Goal: Task Accomplishment & Management: Complete application form

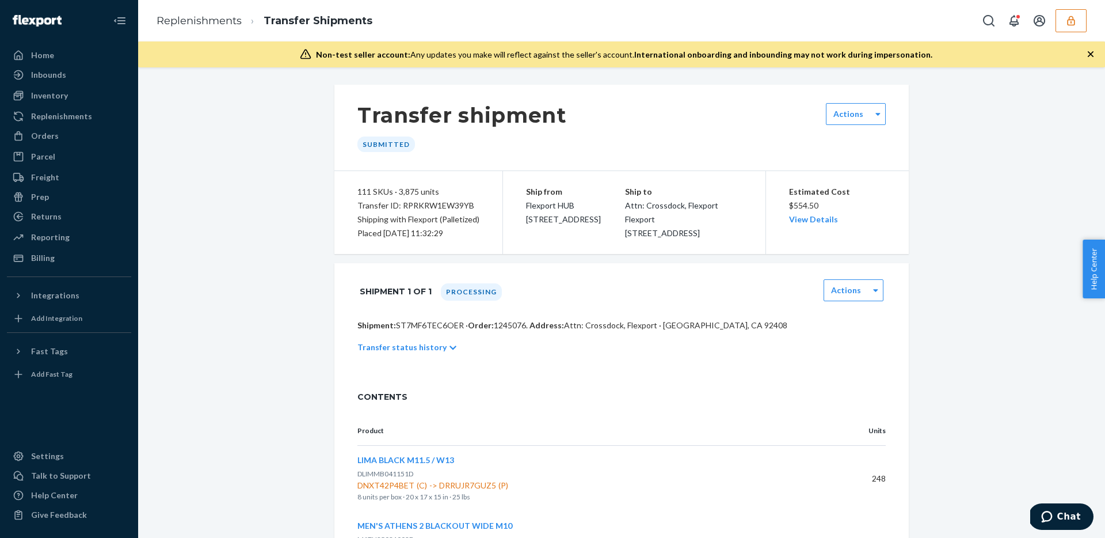
click at [38, 122] on div "Replenishments" at bounding box center [69, 116] width 122 height 16
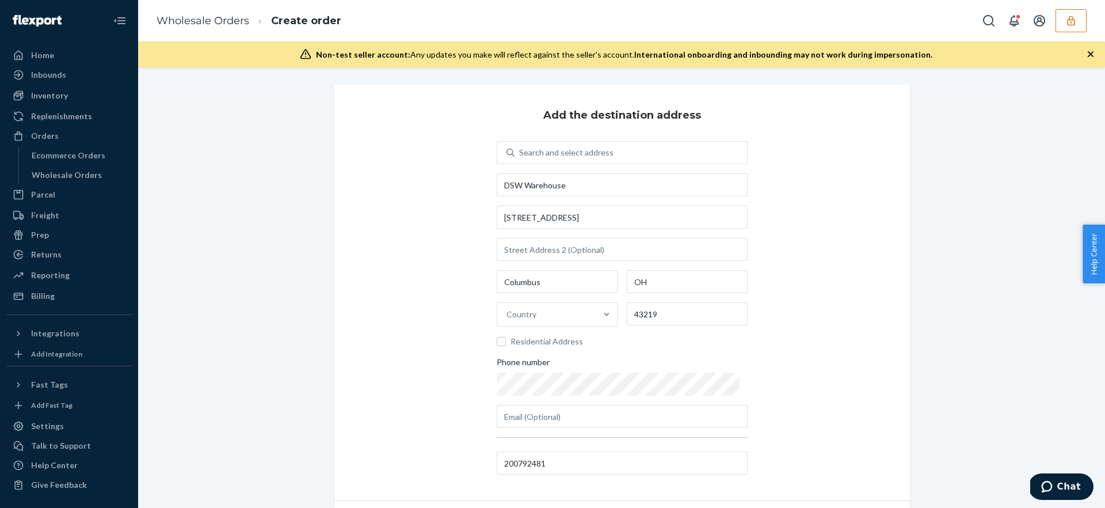
scroll to position [28, 0]
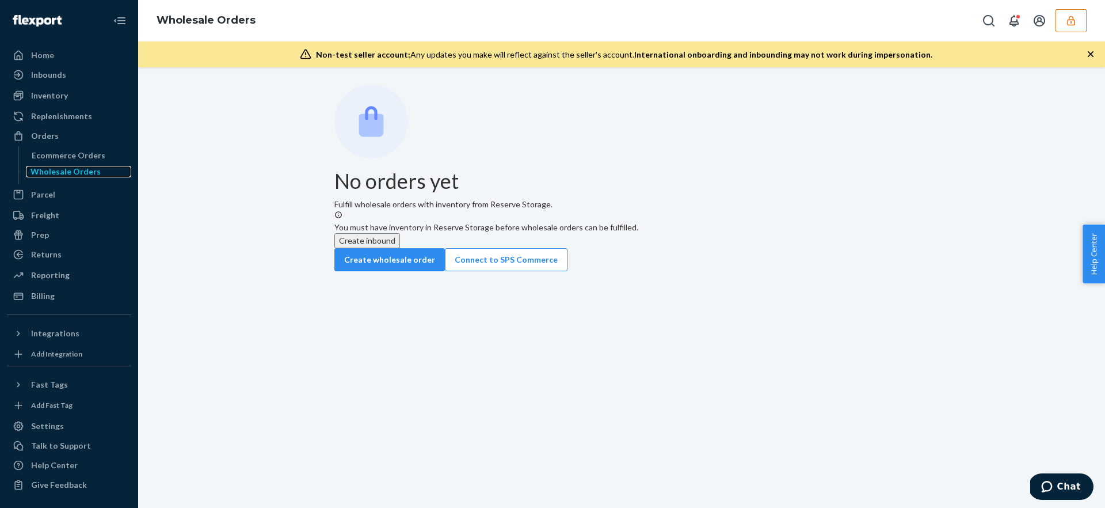
click at [84, 176] on div "Wholesale Orders" at bounding box center [66, 172] width 70 height 12
click at [1061, 21] on button "button" at bounding box center [1071, 20] width 31 height 23
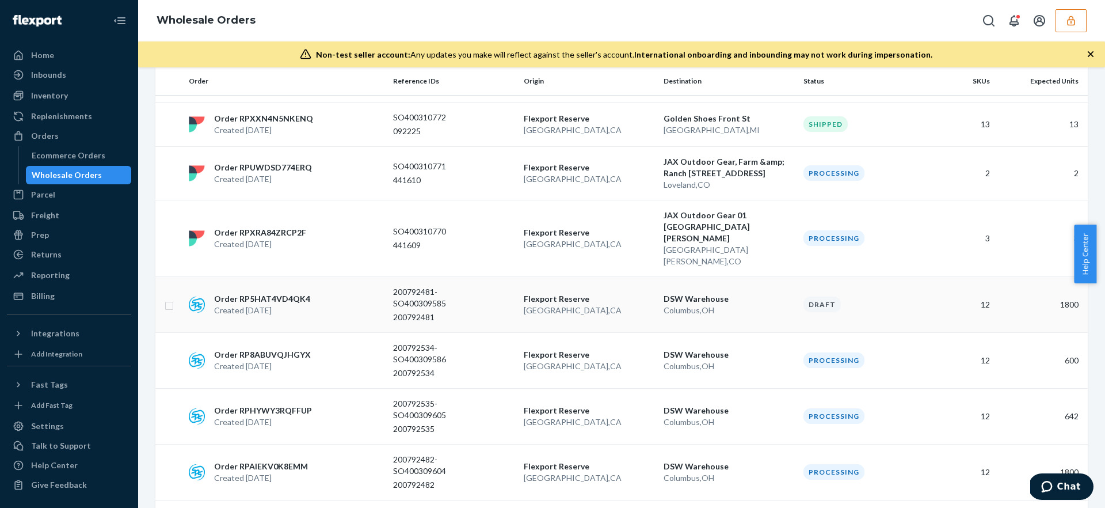
scroll to position [615, 0]
click at [617, 304] on p "San Bernardino , CA" at bounding box center [589, 310] width 131 height 12
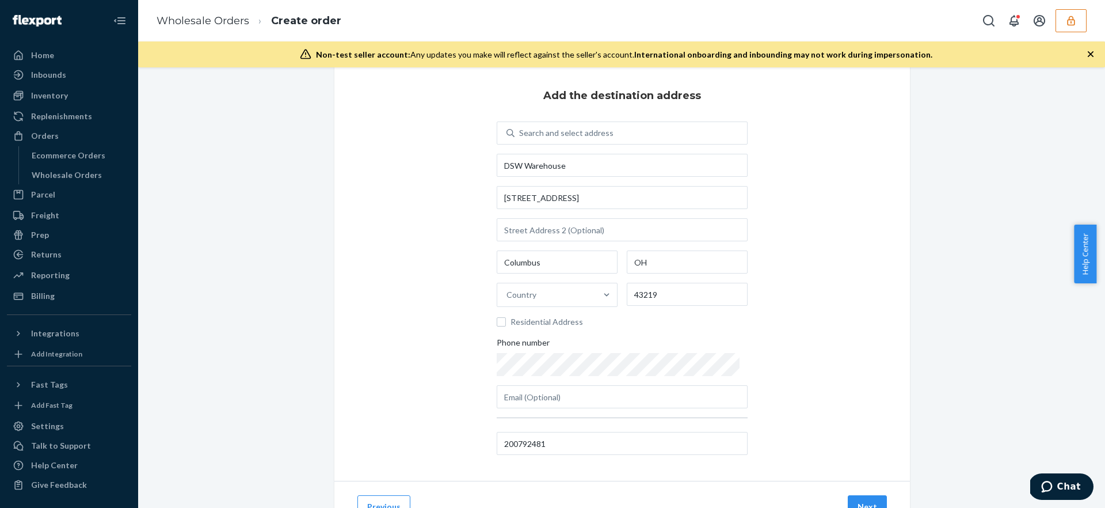
scroll to position [71, 0]
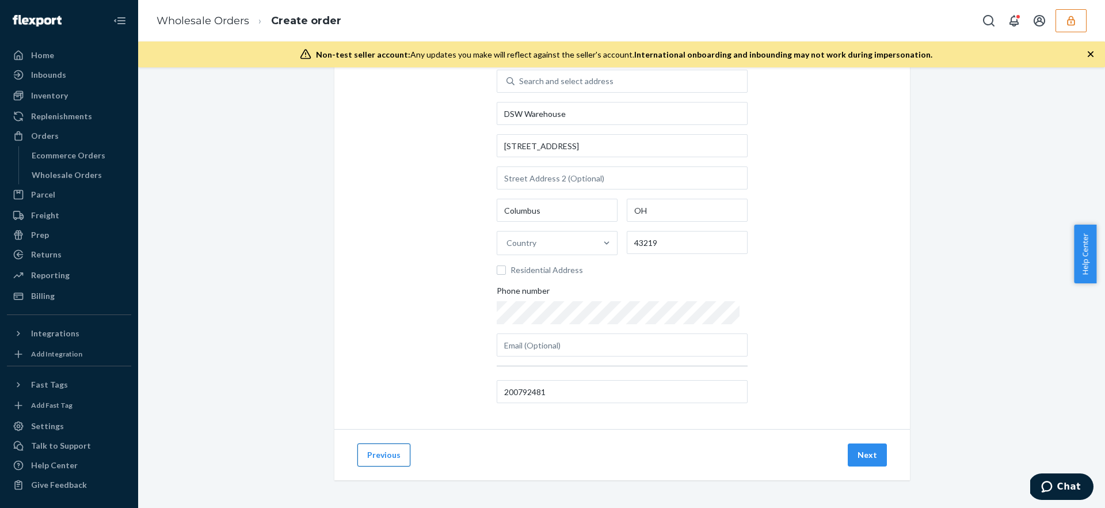
click at [382, 456] on button "Previous" at bounding box center [383, 454] width 53 height 23
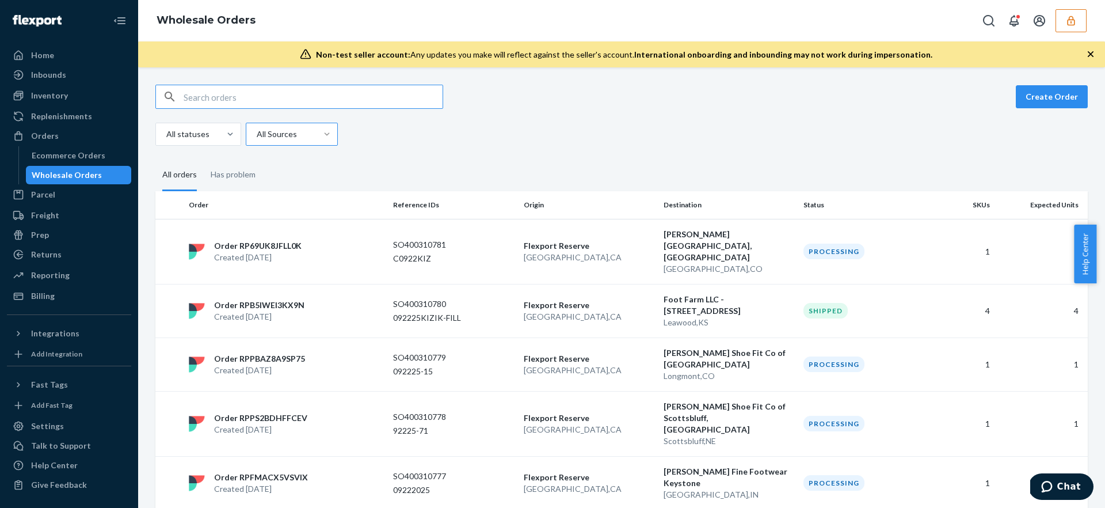
click at [317, 133] on div at bounding box center [327, 134] width 21 height 12
click at [257, 133] on input "All Sources" at bounding box center [256, 134] width 1 height 12
click at [297, 166] on div "SPS" at bounding box center [291, 161] width 87 height 23
click at [257, 140] on input "option SPS focused, 1 of 4. 4 results available. Use Up and Down to choose opti…" at bounding box center [256, 134] width 1 height 12
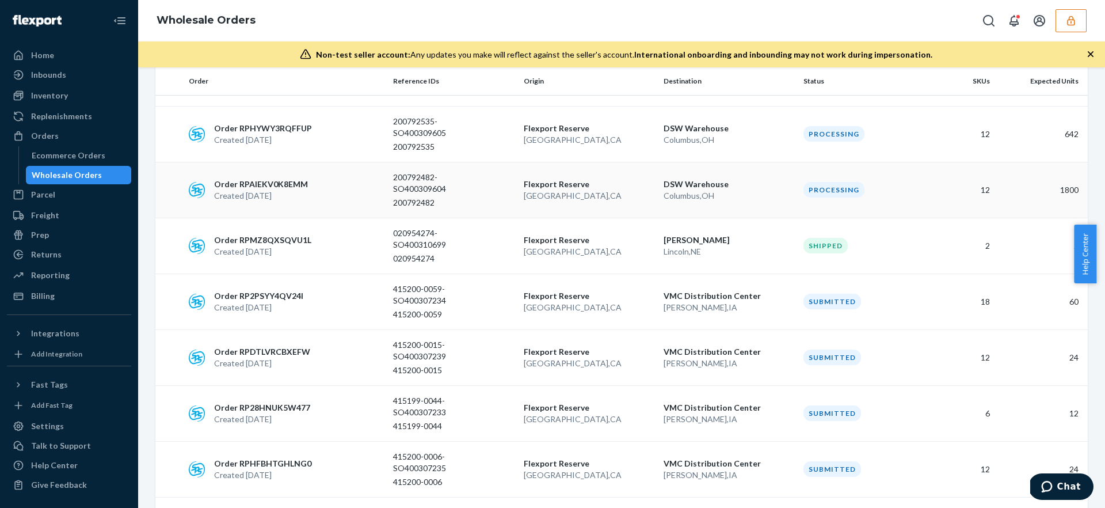
scroll to position [225, 0]
click at [608, 241] on p "Flexport Reserve" at bounding box center [589, 240] width 131 height 12
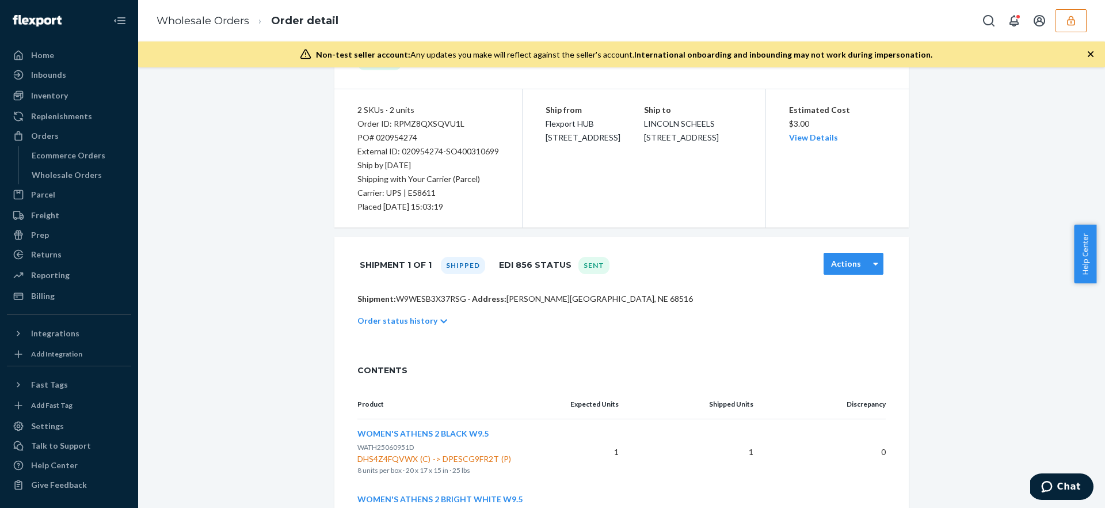
scroll to position [88, 0]
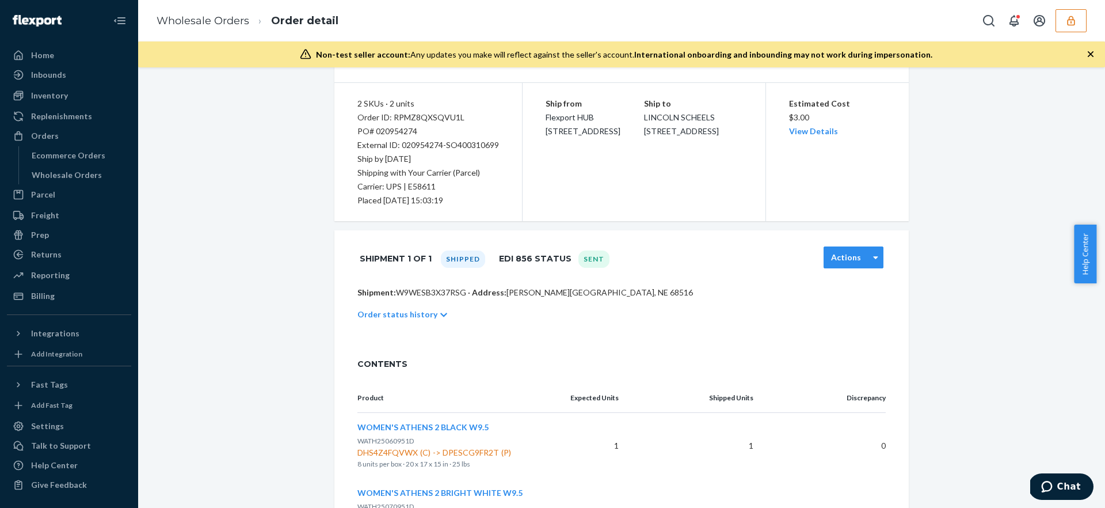
click at [844, 256] on label "Actions" at bounding box center [846, 258] width 30 height 12
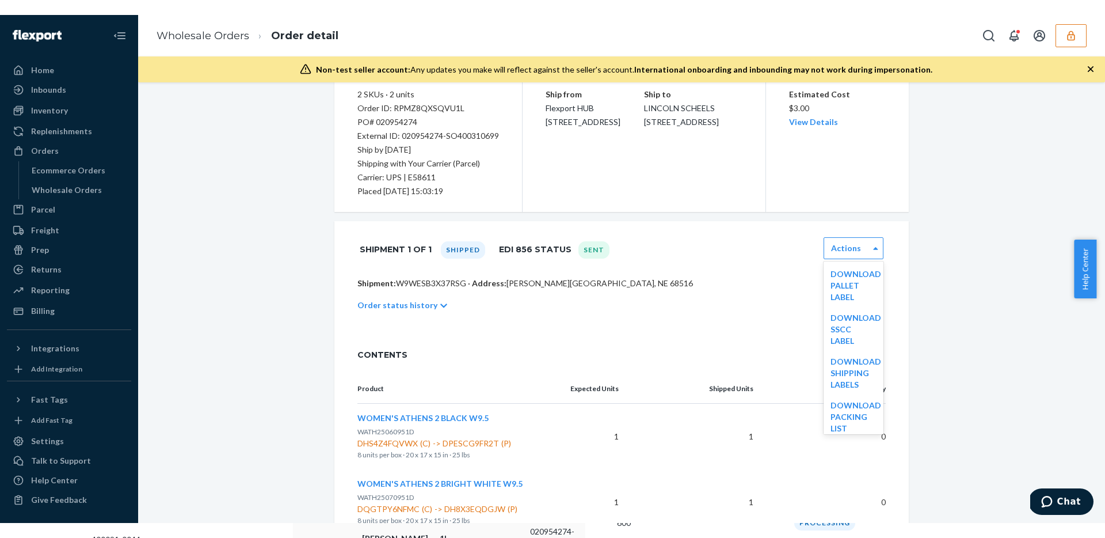
scroll to position [0, 0]
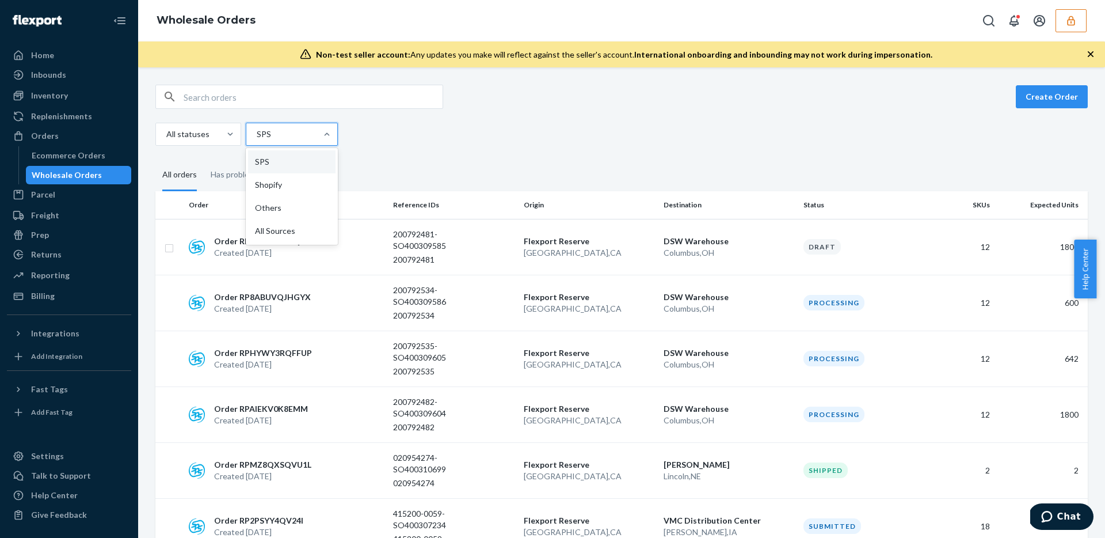
click at [306, 132] on div at bounding box center [291, 134] width 70 height 14
click at [257, 132] on input "option SPS focused, 1 of 4. 4 results available. Use Up and Down to choose opti…" at bounding box center [256, 134] width 1 height 12
click at [296, 233] on div "All Sources" at bounding box center [291, 230] width 87 height 23
click at [257, 140] on input "option All Sources focused, 4 of 4. 4 results available. Use Up and Down to cho…" at bounding box center [256, 134] width 1 height 12
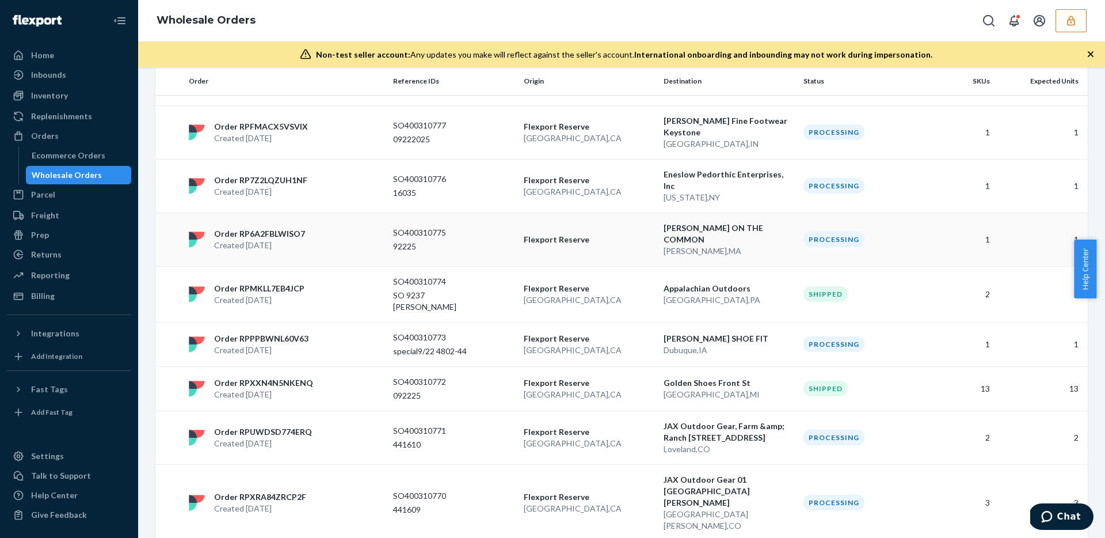
scroll to position [496, 0]
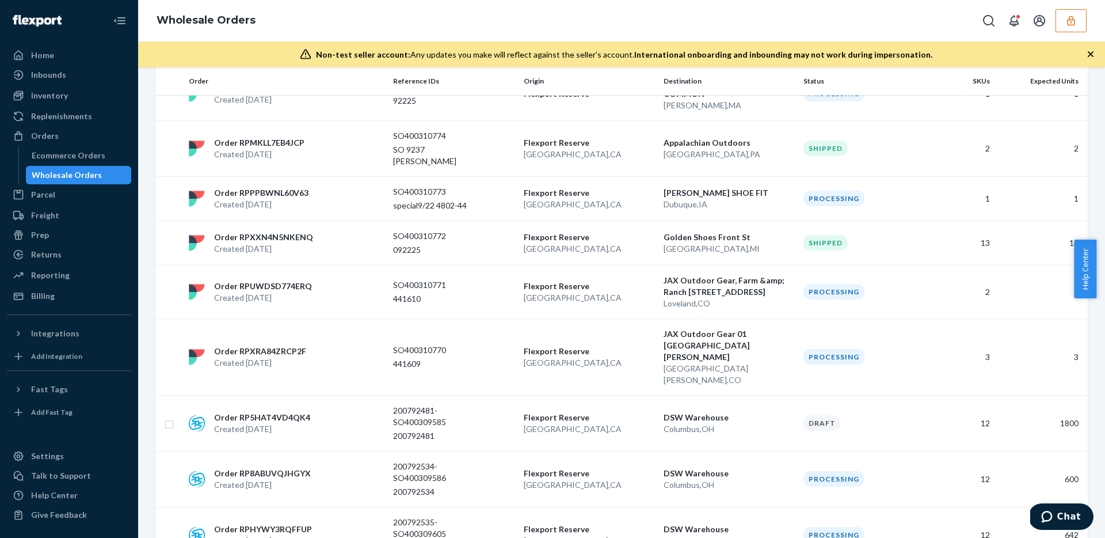
click at [534, 412] on p "Flexport Reserve" at bounding box center [589, 418] width 131 height 12
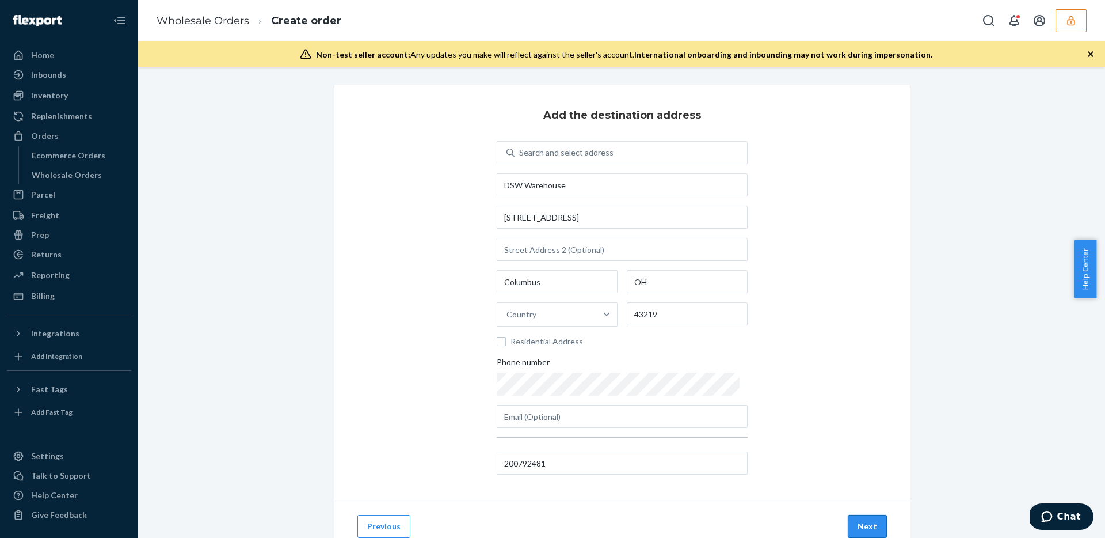
click at [856, 507] on button "Next" at bounding box center [867, 526] width 39 height 23
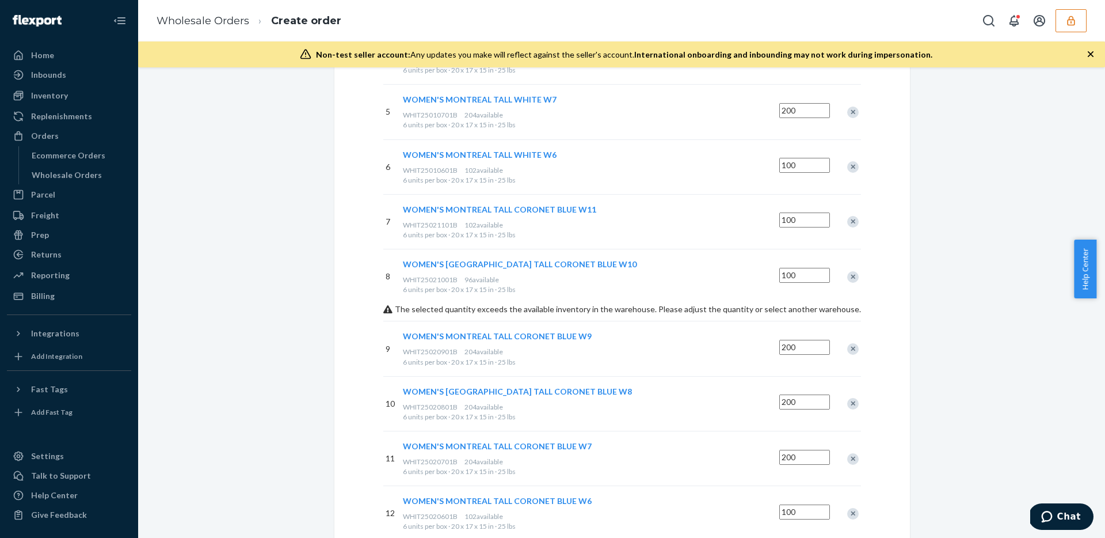
scroll to position [469, 0]
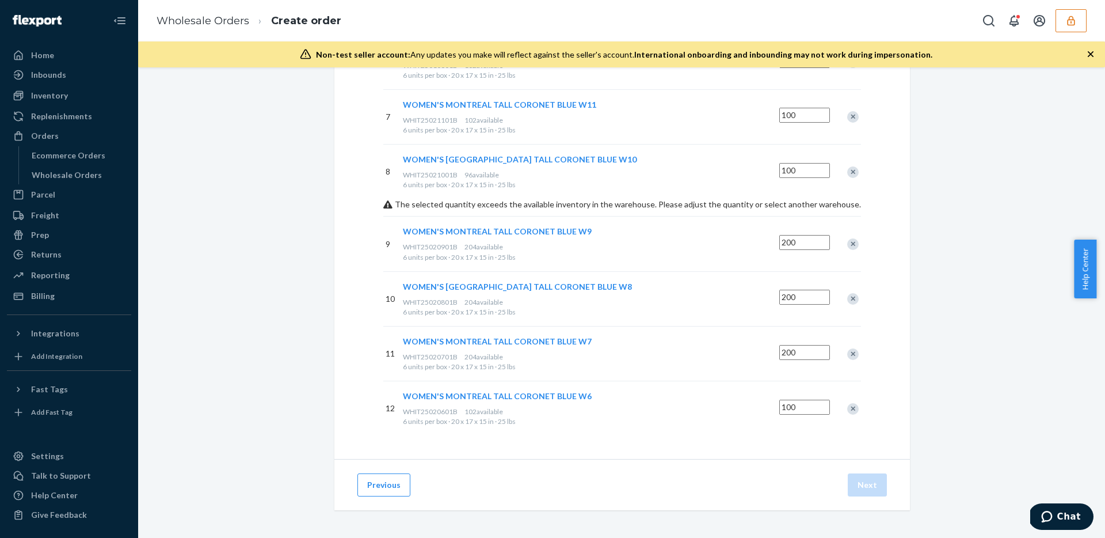
click at [458, 170] on span "WHIT25021001B" at bounding box center [430, 174] width 55 height 9
copy div "WHIT25021001B 96"
click at [785, 163] on input "100" at bounding box center [804, 170] width 51 height 15
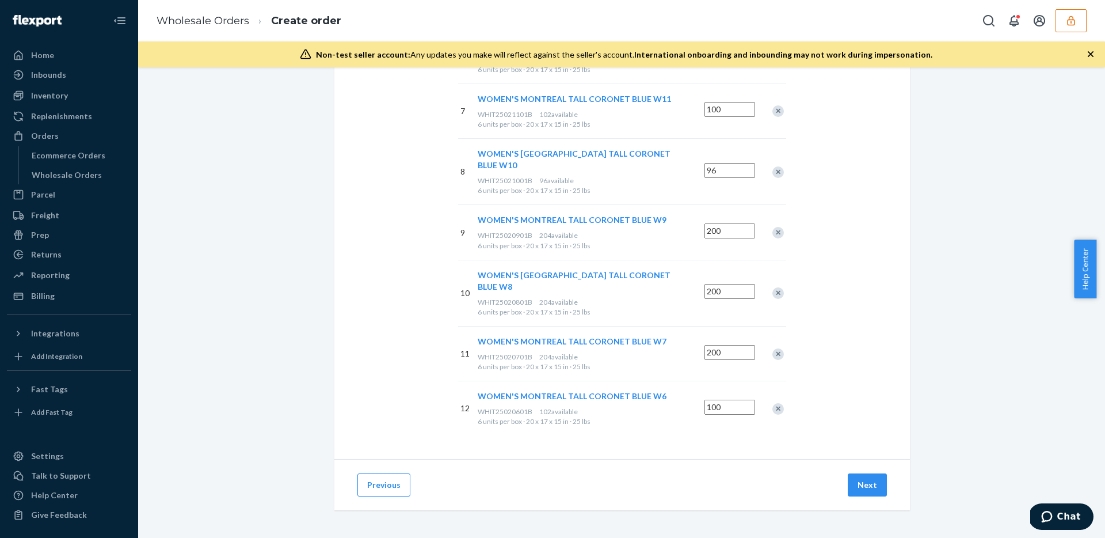
scroll to position [439, 0]
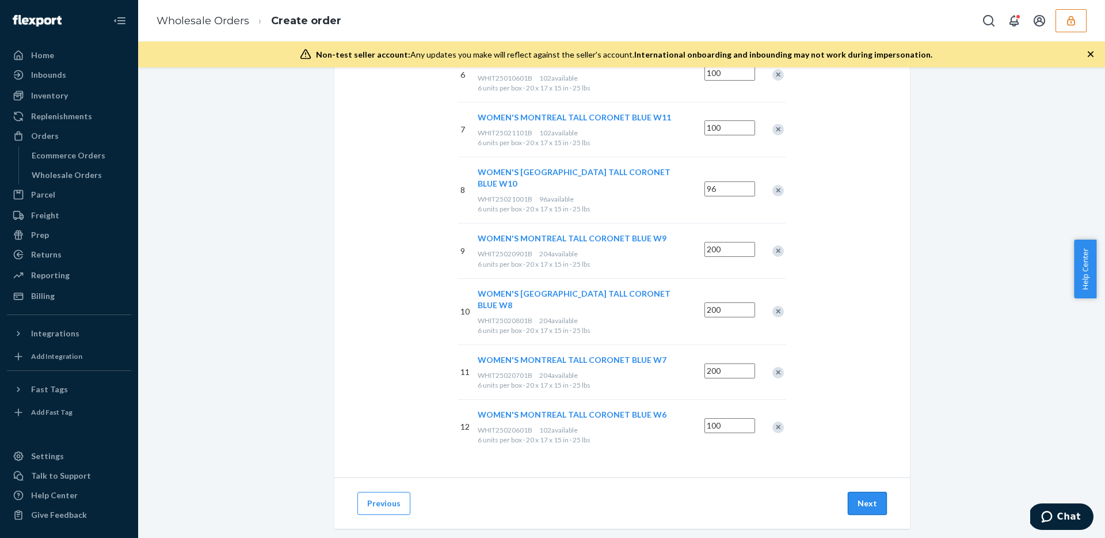
type input "96"
click at [865, 492] on button "Next" at bounding box center [867, 503] width 39 height 23
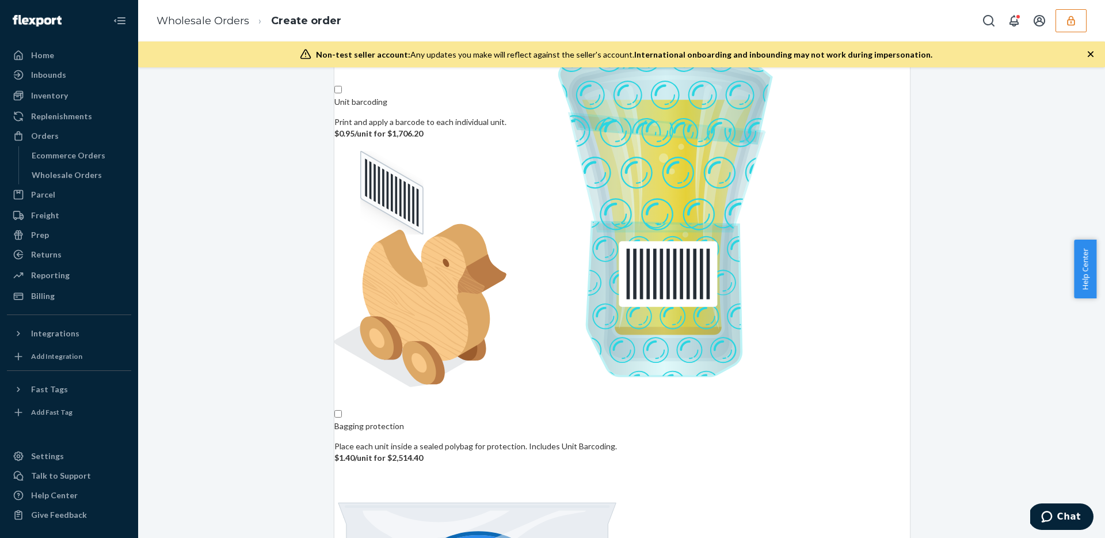
scroll to position [83, 0]
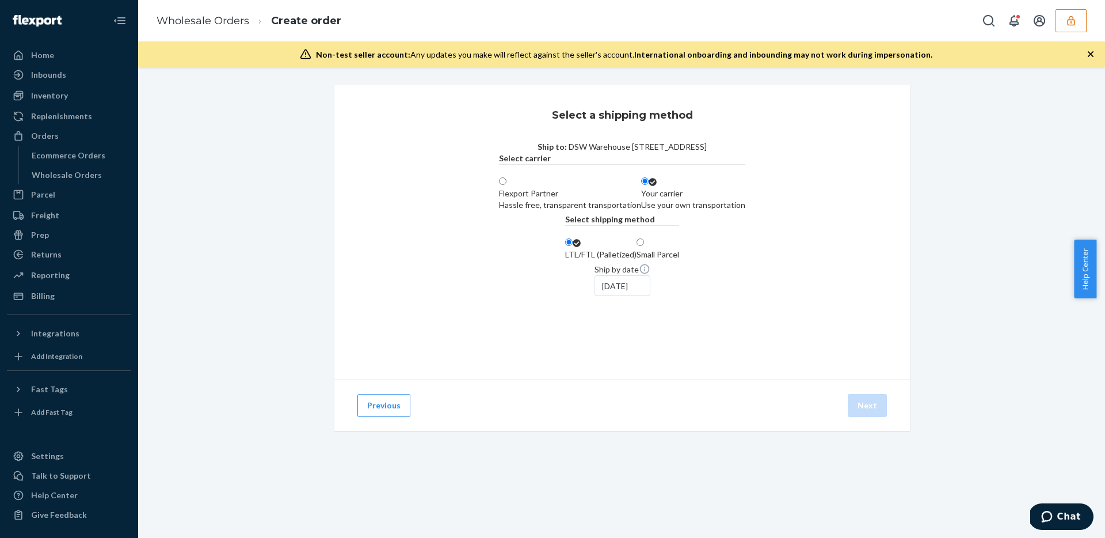
scroll to position [0, 0]
click at [952, 406] on div "Select a shipping method Ship to: DSW Warehouse 4150 East Fifth Avenue Columbus…" at bounding box center [622, 272] width 950 height 374
click at [739, 211] on div "Use your own transportation" at bounding box center [693, 205] width 104 height 12
click at [649, 185] on input "Your carrier Use your own transportation" at bounding box center [644, 180] width 7 height 7
click at [566, 211] on label "Flexport Partner Hassle free, transparent transportation" at bounding box center [570, 193] width 142 height 35
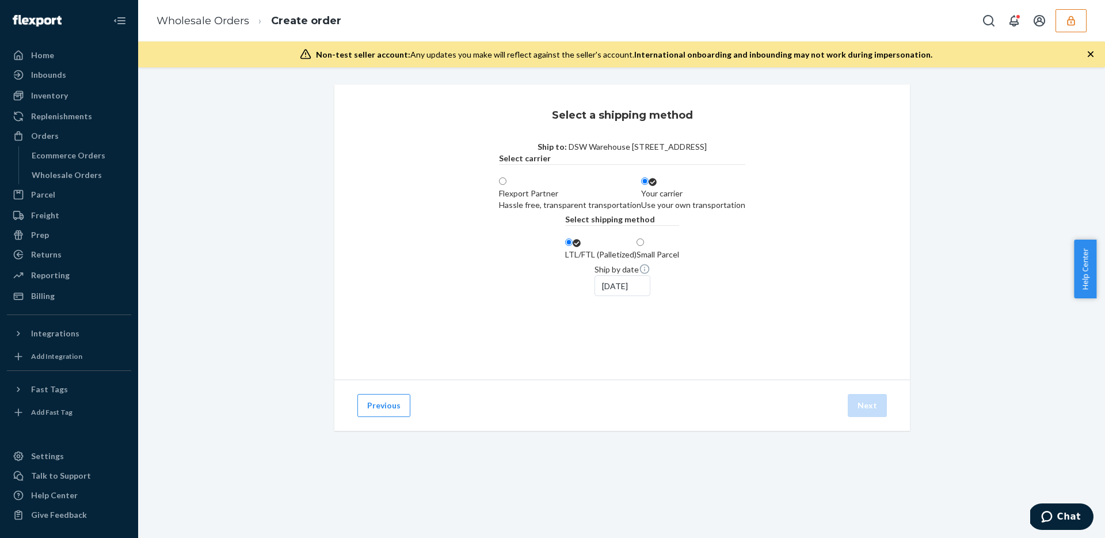
click at [507, 185] on input "Flexport Partner Hassle free, transparent transportation" at bounding box center [502, 180] width 7 height 7
radio input "true"
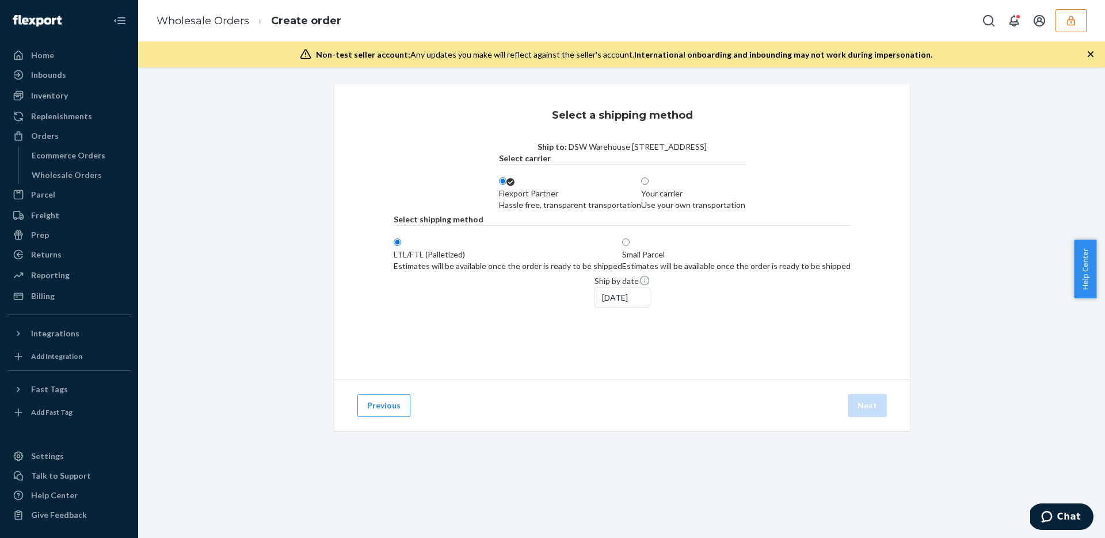
click at [710, 211] on div "Use your own transportation" at bounding box center [693, 205] width 104 height 12
click at [649, 185] on input "Your carrier Use your own transportation" at bounding box center [644, 180] width 7 height 7
radio input "true"
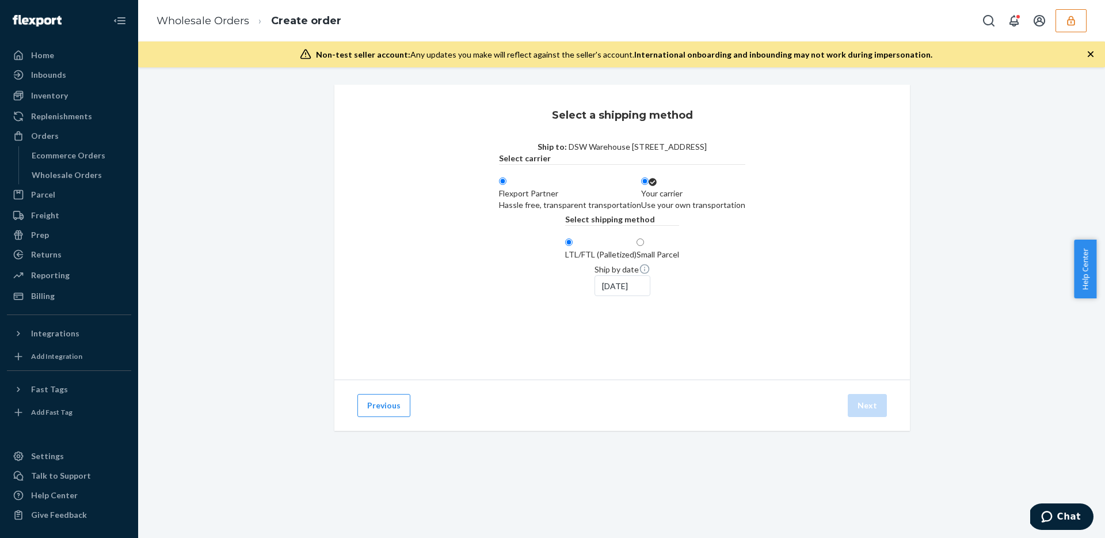
click at [595, 296] on div "Sep 18, 2025" at bounding box center [623, 285] width 56 height 21
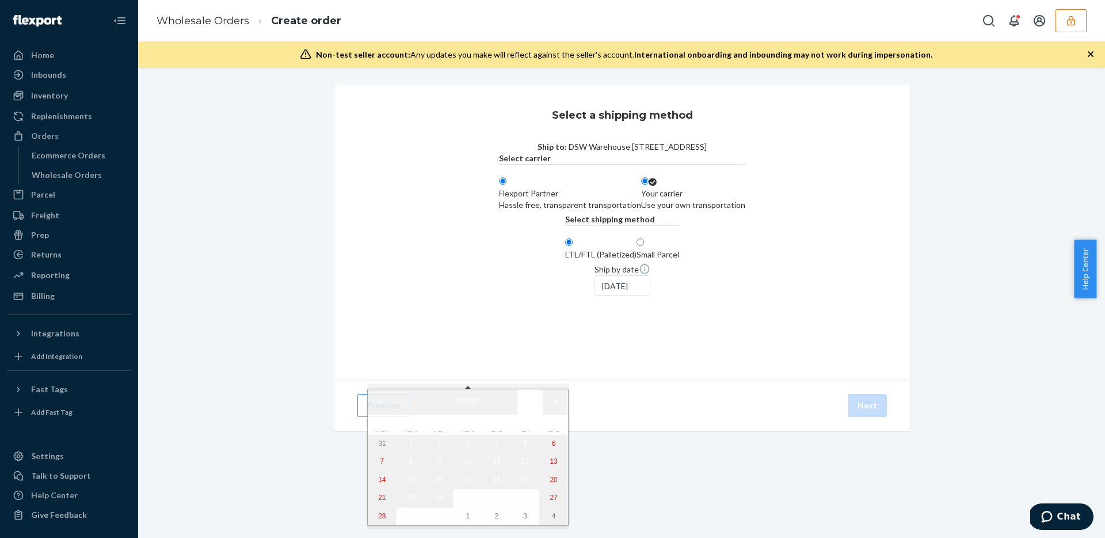
drag, startPoint x: 705, startPoint y: 391, endPoint x: 321, endPoint y: 6, distance: 543.8
click at [650, 296] on div "Ship by date Sep 18, 2025" at bounding box center [623, 279] width 56 height 33
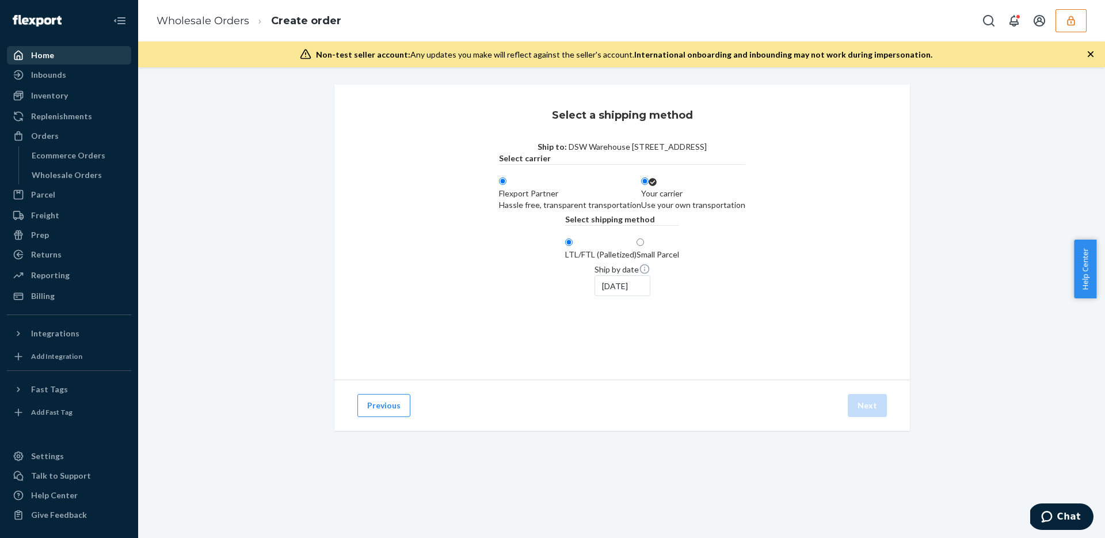
click at [85, 62] on div "Home" at bounding box center [69, 55] width 122 height 16
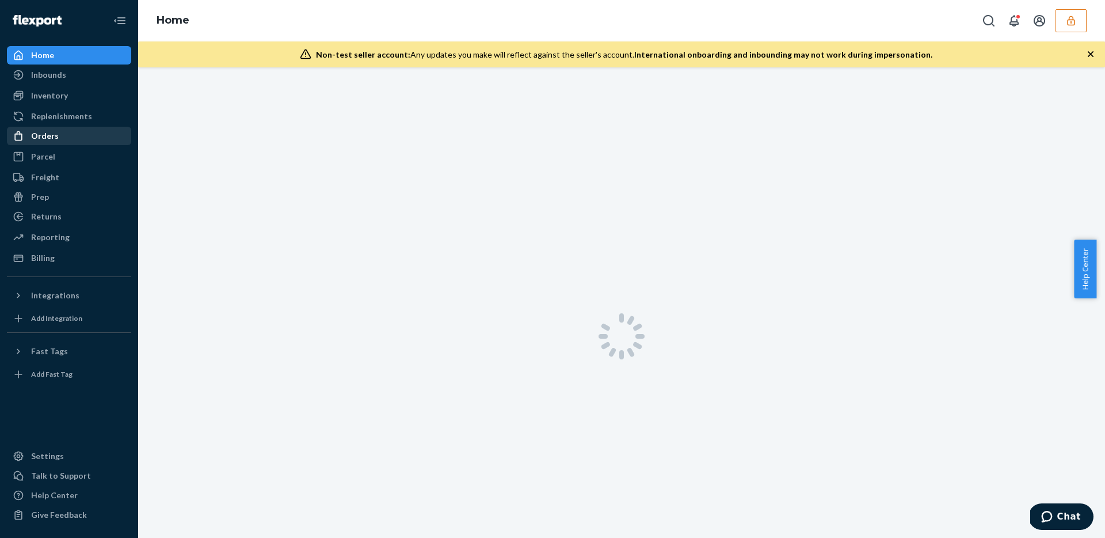
click at [56, 137] on div "Orders" at bounding box center [69, 136] width 122 height 16
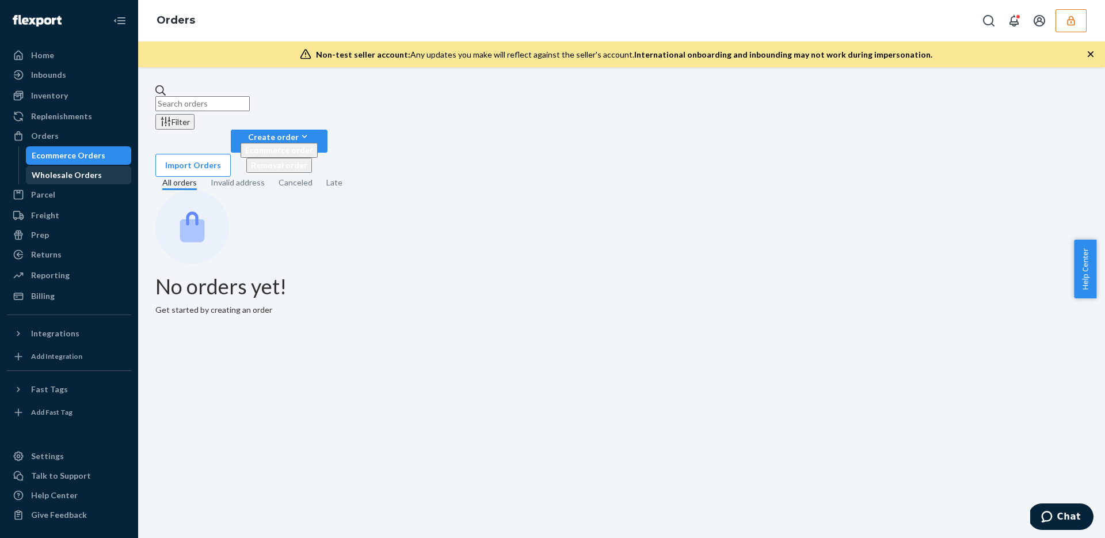
click at [66, 172] on div "Wholesale Orders" at bounding box center [67, 175] width 70 height 12
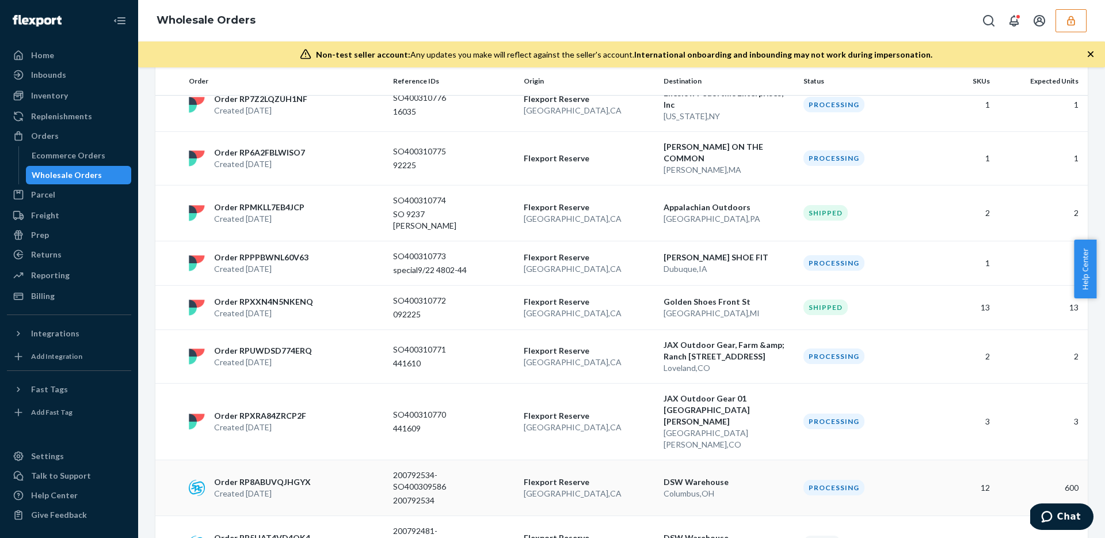
scroll to position [477, 0]
click at [619, 507] on p "Flexport Reserve" at bounding box center [589, 537] width 131 height 12
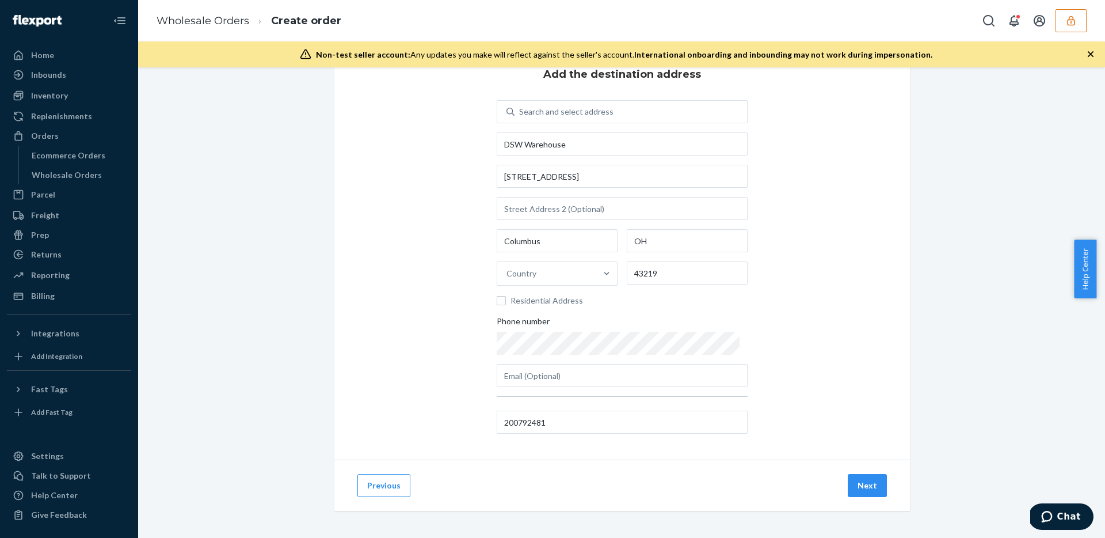
scroll to position [41, 0]
click at [862, 473] on button "Next" at bounding box center [867, 484] width 39 height 23
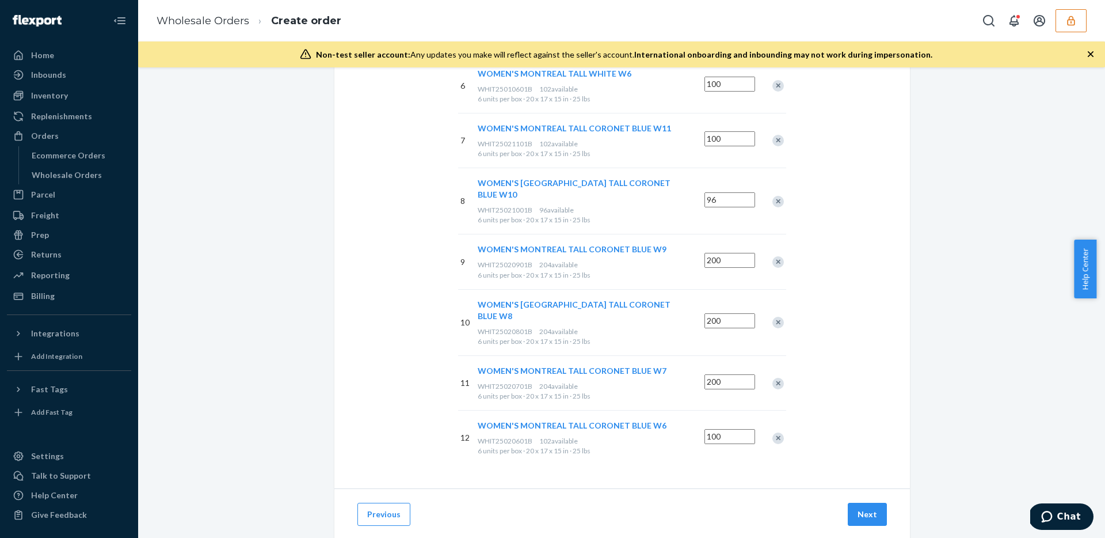
scroll to position [439, 0]
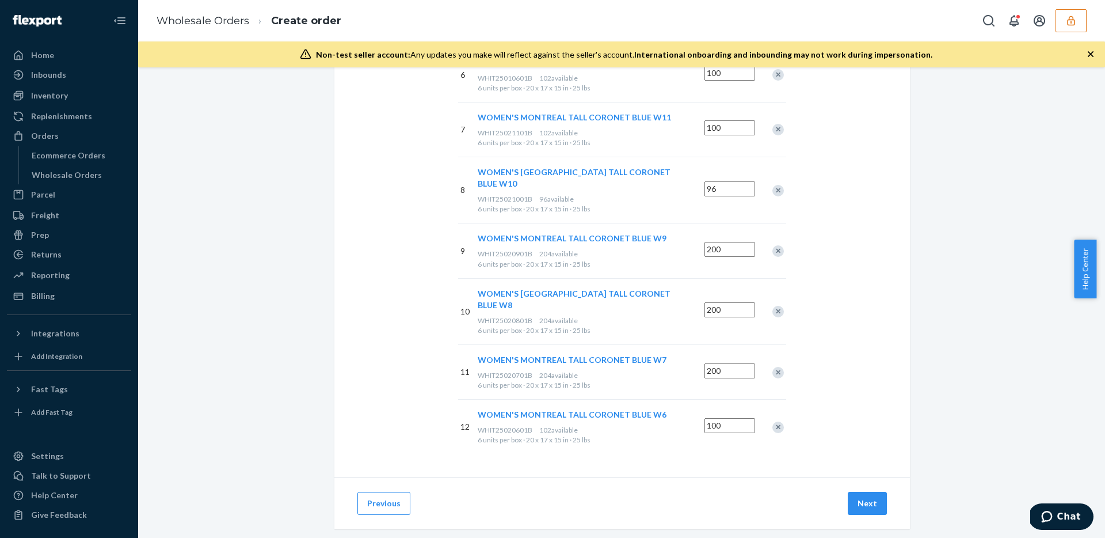
click at [879, 503] on div "Previous Next" at bounding box center [622, 502] width 576 height 51
click at [873, 494] on button "Next" at bounding box center [867, 503] width 39 height 23
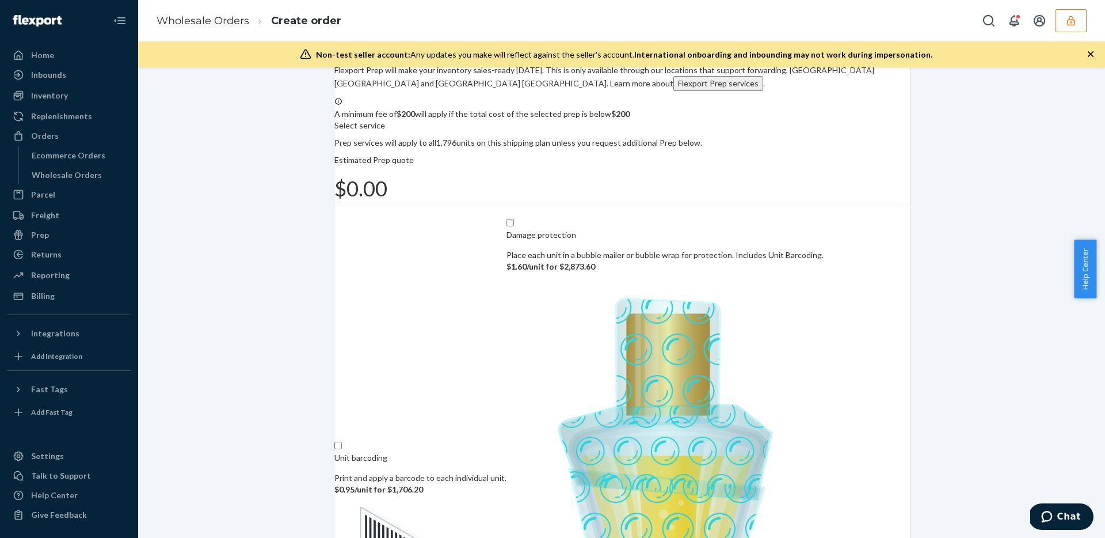
scroll to position [69, 0]
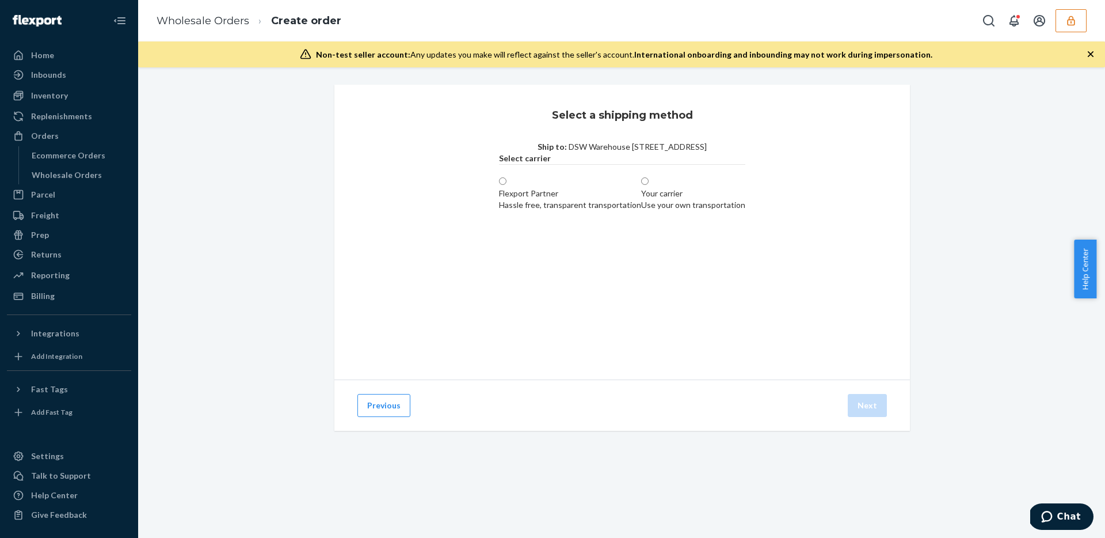
scroll to position [0, 0]
click at [694, 211] on div "Use your own transportation" at bounding box center [693, 205] width 104 height 12
click at [649, 185] on input "Your carrier Use your own transportation" at bounding box center [644, 180] width 7 height 7
radio input "true"
click at [565, 260] on label "LTL/FTL (Palletized)" at bounding box center [600, 248] width 71 height 23
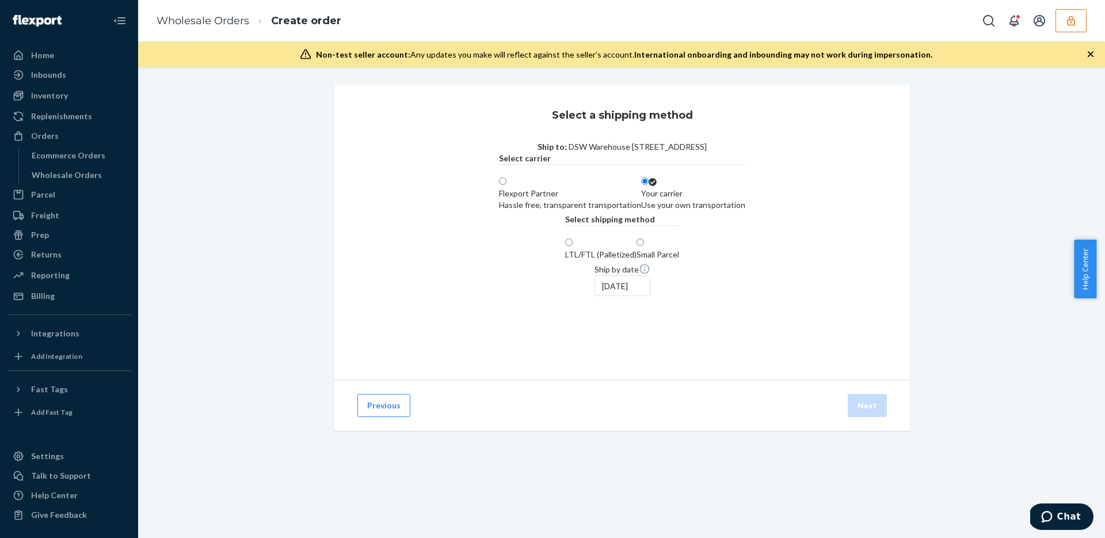
click at [565, 246] on input "LTL/FTL (Palletized)" at bounding box center [568, 241] width 7 height 7
radio input "true"
click at [595, 296] on div "Sep 18, 2025" at bounding box center [623, 285] width 56 height 21
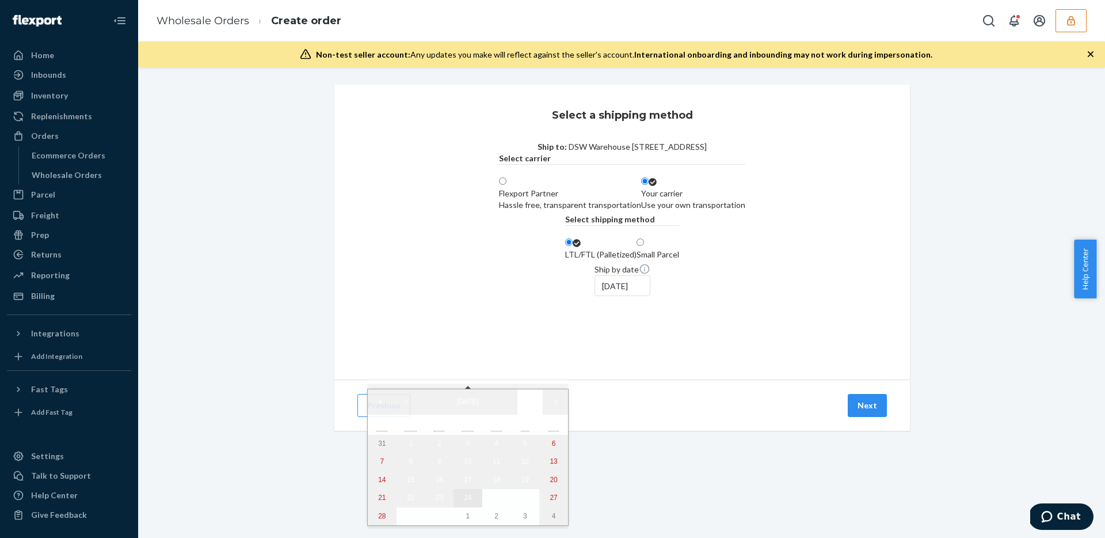
click at [464, 501] on abbr "24" at bounding box center [467, 497] width 7 height 8
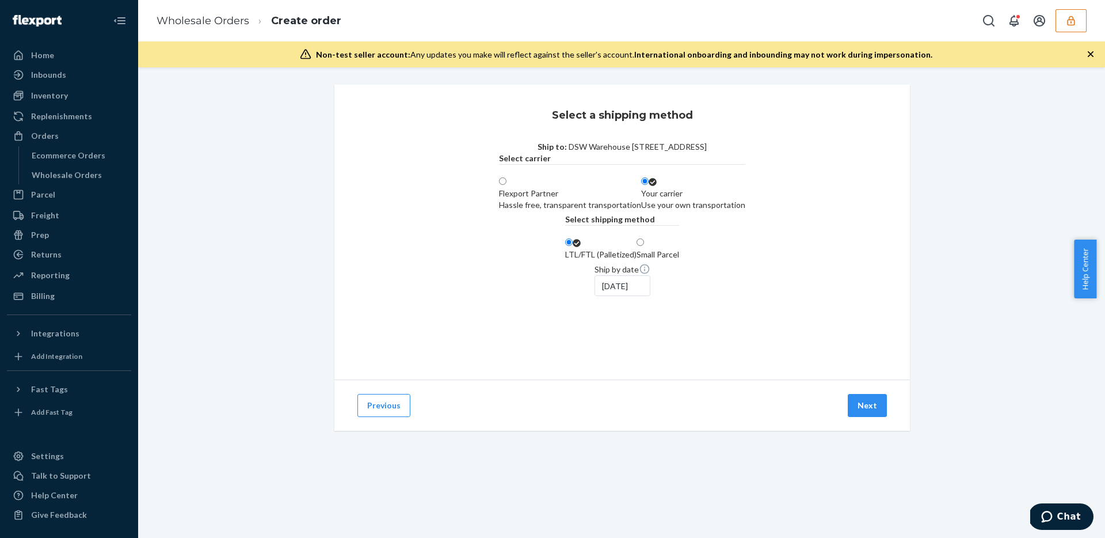
click at [627, 296] on div "Ship by date Sep 24, 2025" at bounding box center [623, 279] width 56 height 33
click at [870, 417] on button "Next" at bounding box center [867, 405] width 39 height 23
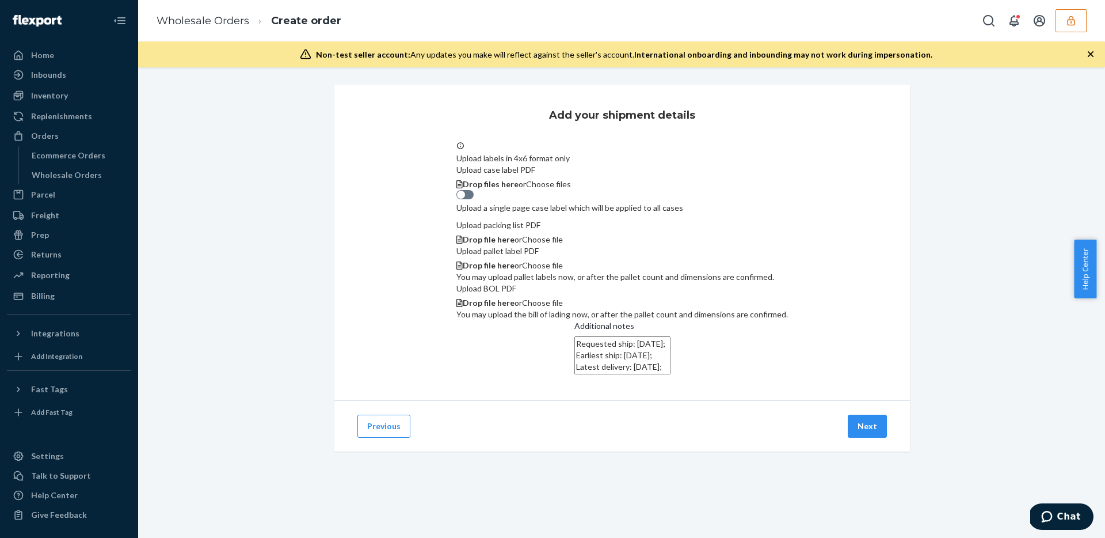
scroll to position [223, 0]
click at [867, 437] on button "Next" at bounding box center [867, 425] width 39 height 23
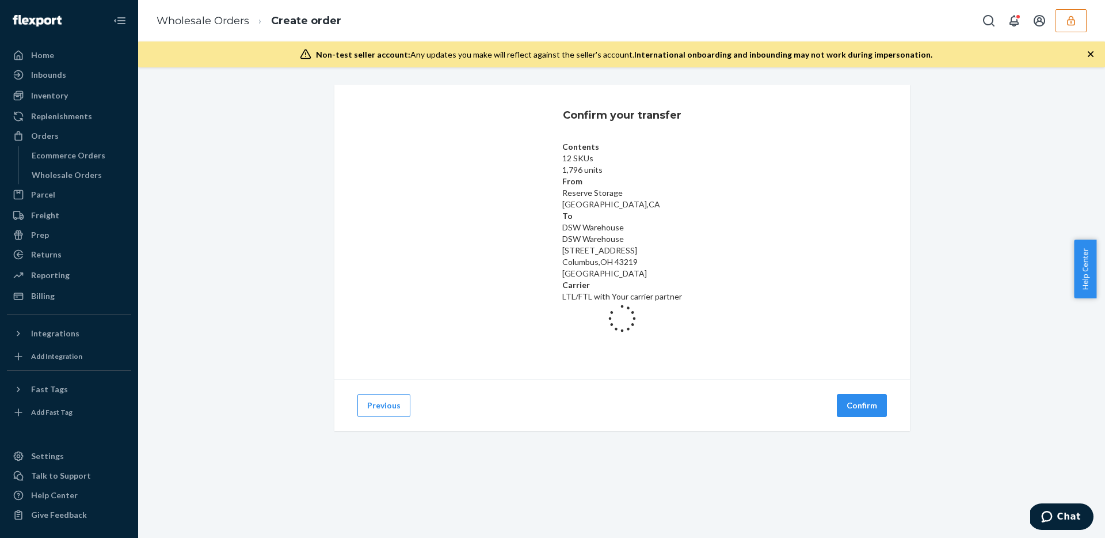
scroll to position [0, 0]
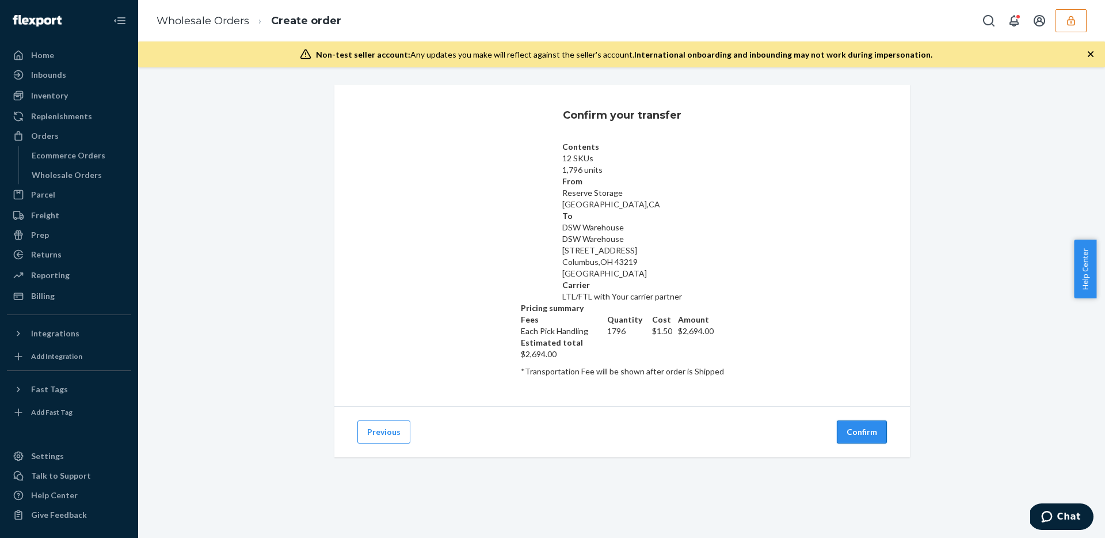
click at [861, 420] on button "Confirm" at bounding box center [862, 431] width 50 height 23
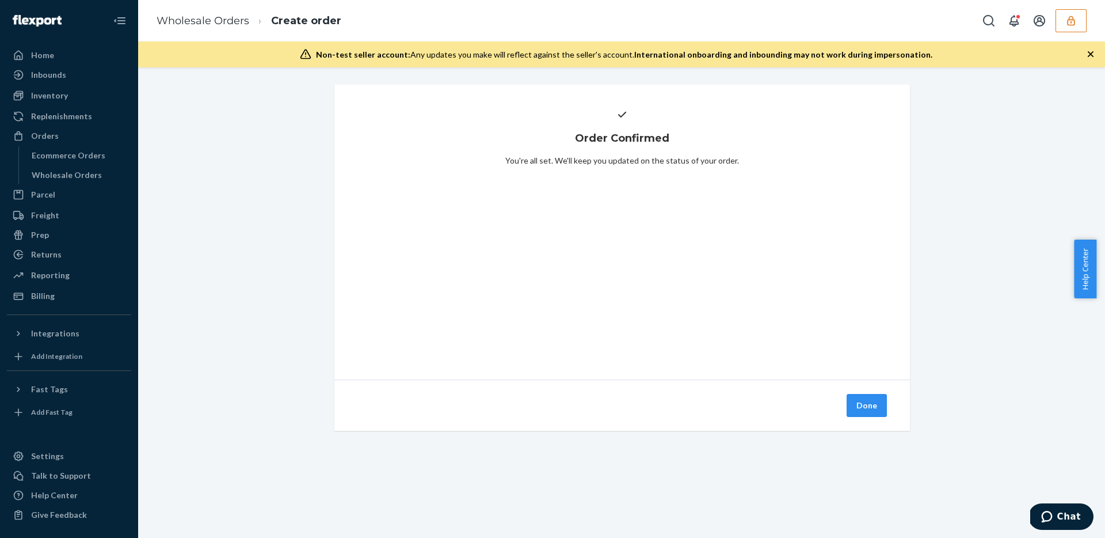
click at [859, 408] on button "Done" at bounding box center [867, 405] width 40 height 23
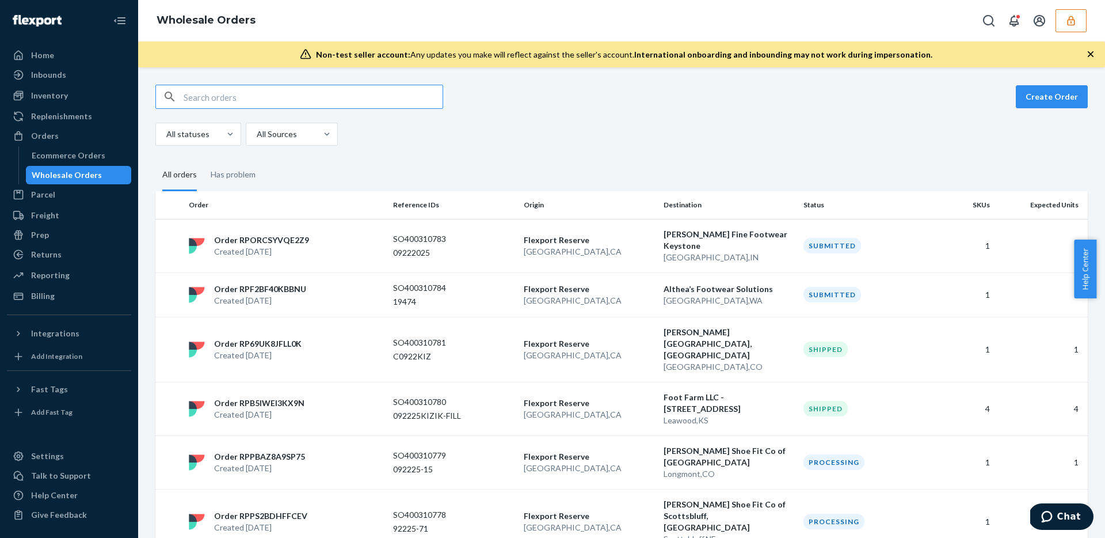
click at [230, 98] on input "text" at bounding box center [313, 96] width 259 height 23
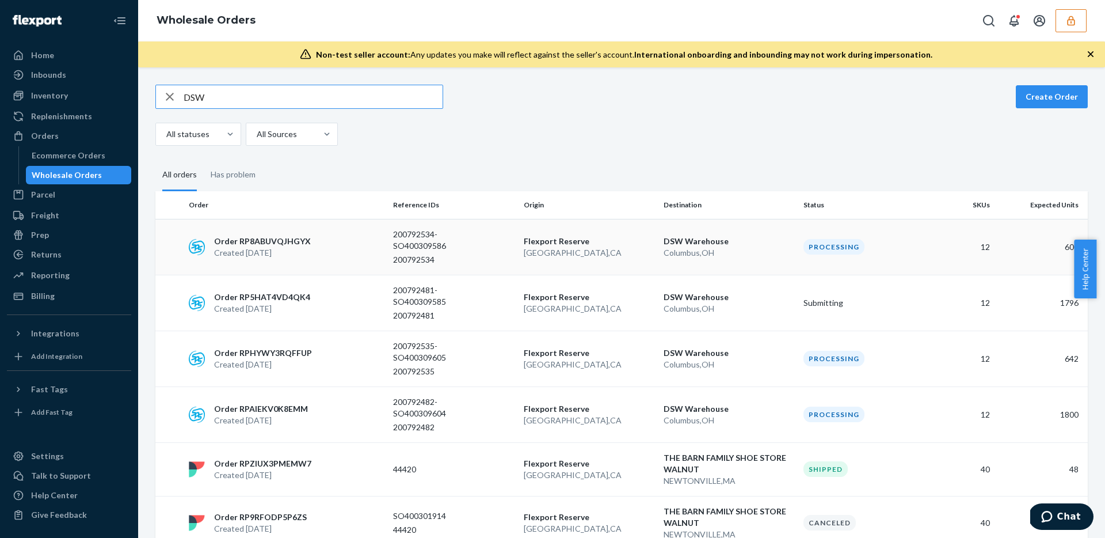
scroll to position [21, 0]
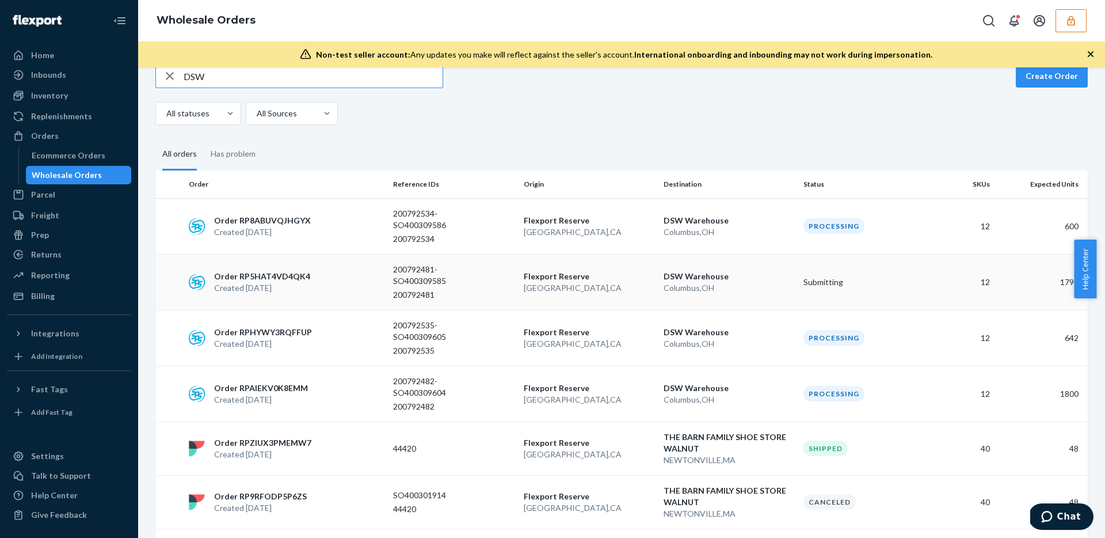
type input "DSW"
click at [631, 291] on p "San Bernardino , CA" at bounding box center [589, 288] width 131 height 12
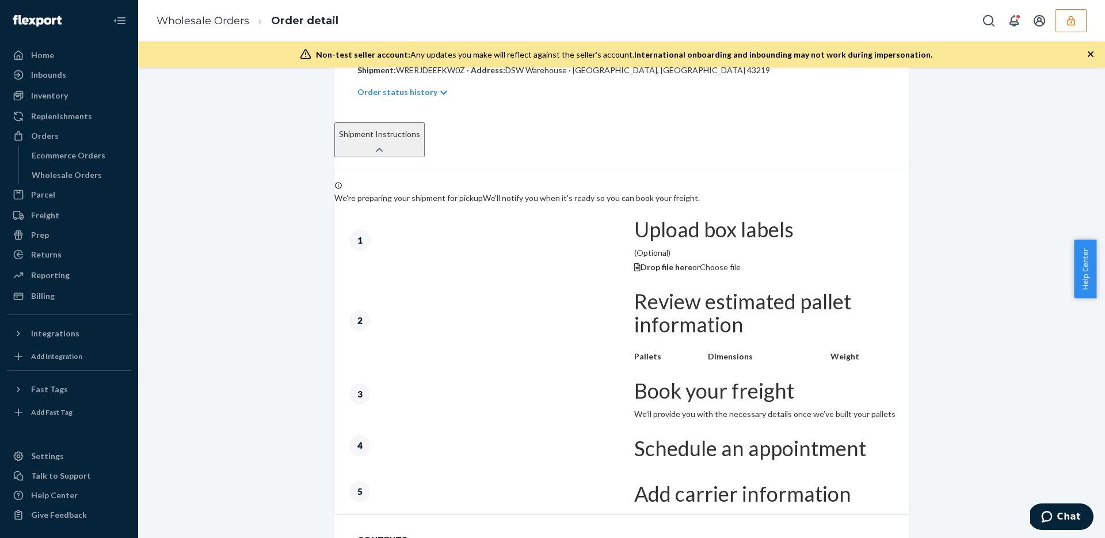
scroll to position [318, 0]
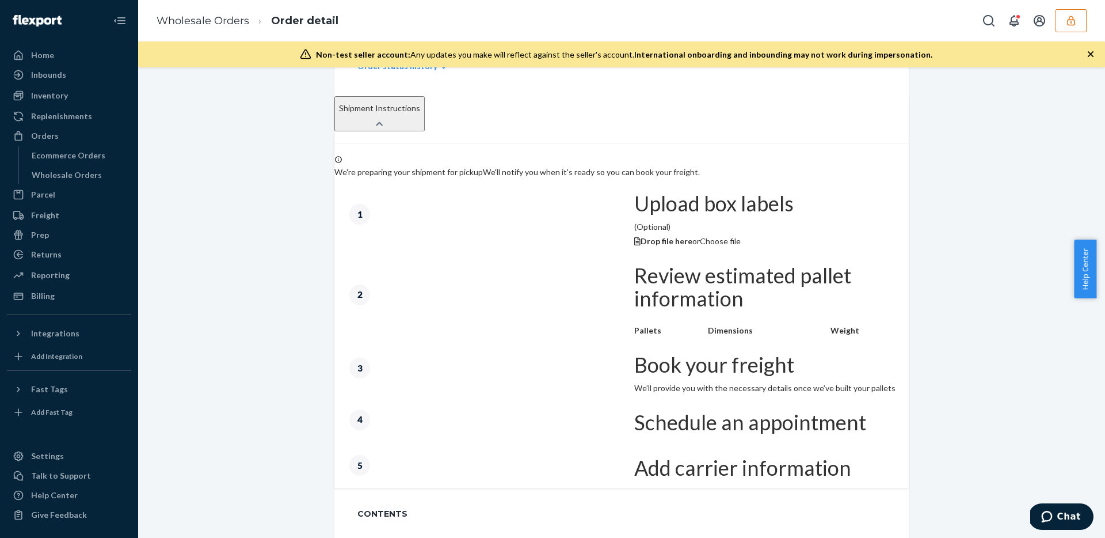
click at [420, 112] on div "Shipment Instructions" at bounding box center [379, 108] width 81 height 9
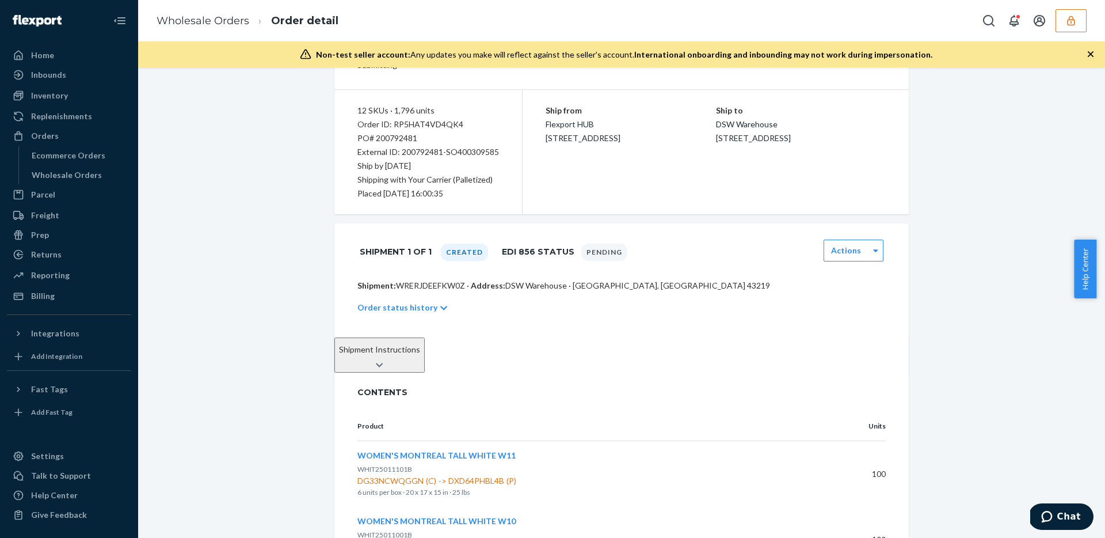
scroll to position [0, 0]
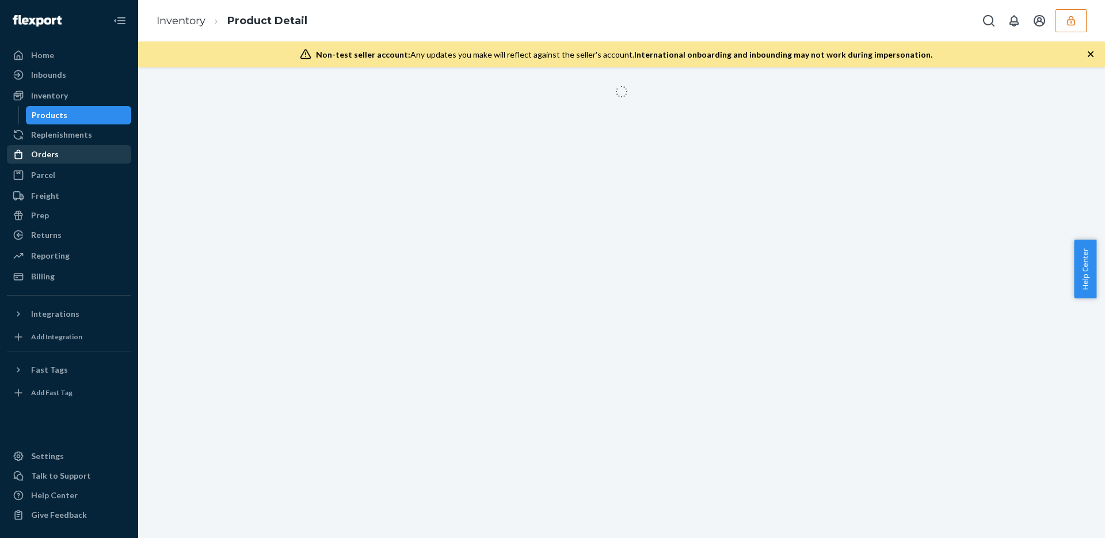
click at [45, 158] on div "Orders" at bounding box center [45, 155] width 28 height 12
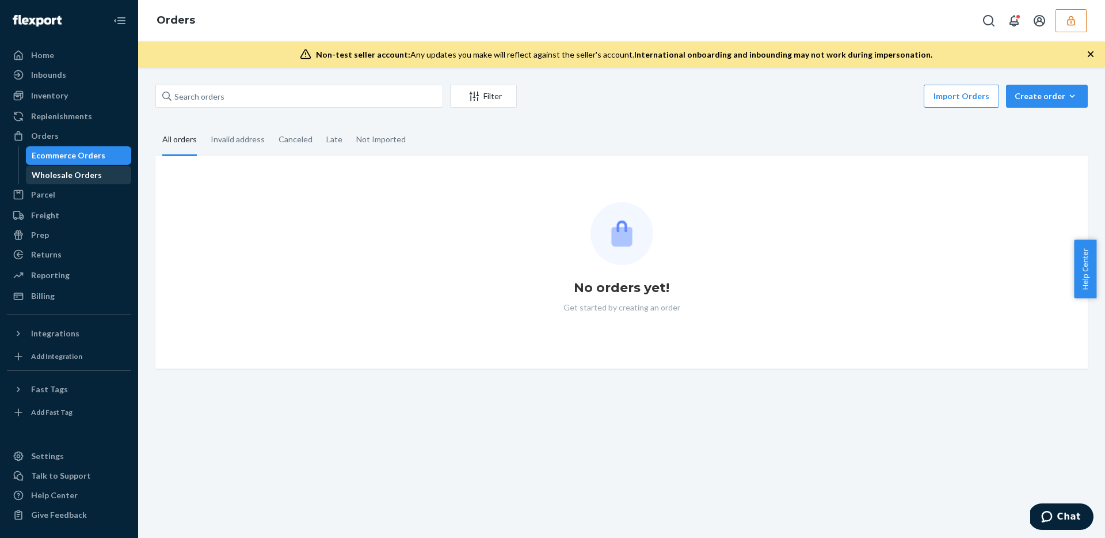
click at [51, 180] on div "Wholesale Orders" at bounding box center [67, 175] width 70 height 12
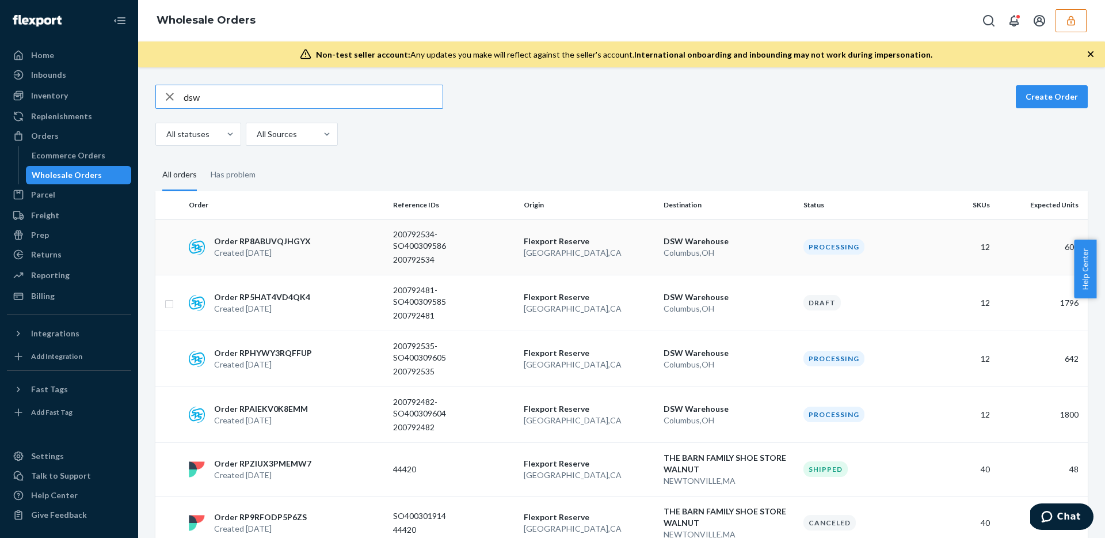
type input "dsw"
click at [608, 250] on p "San Bernardino , CA" at bounding box center [589, 253] width 131 height 12
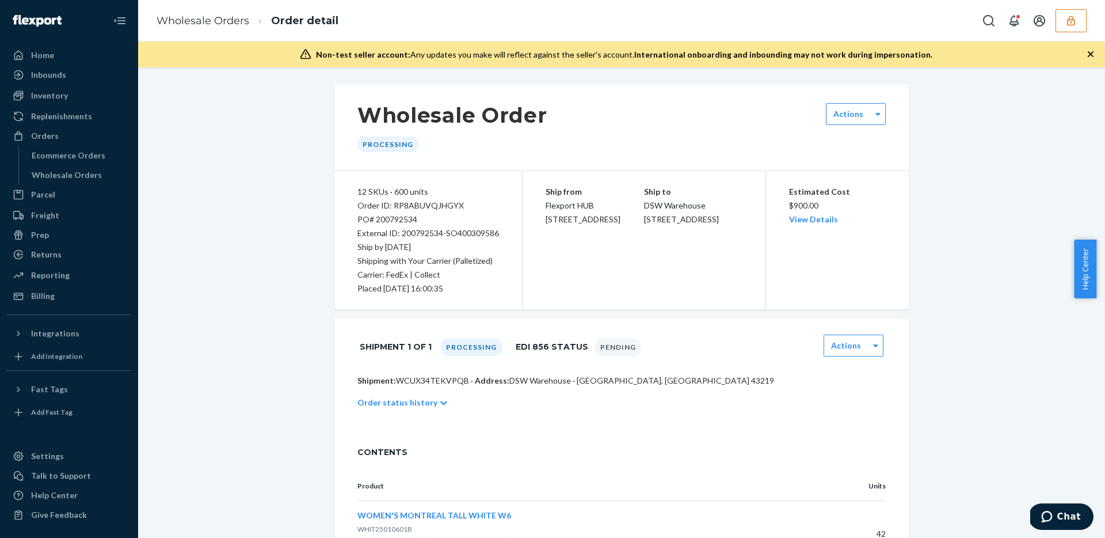
click at [423, 401] on p "Order status history" at bounding box center [397, 403] width 80 height 12
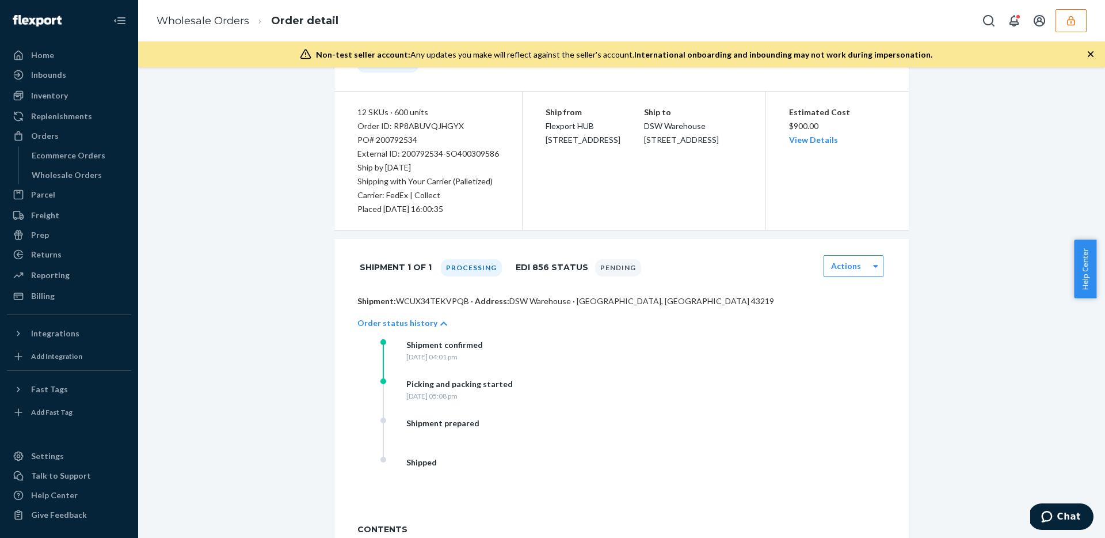
scroll to position [29, 0]
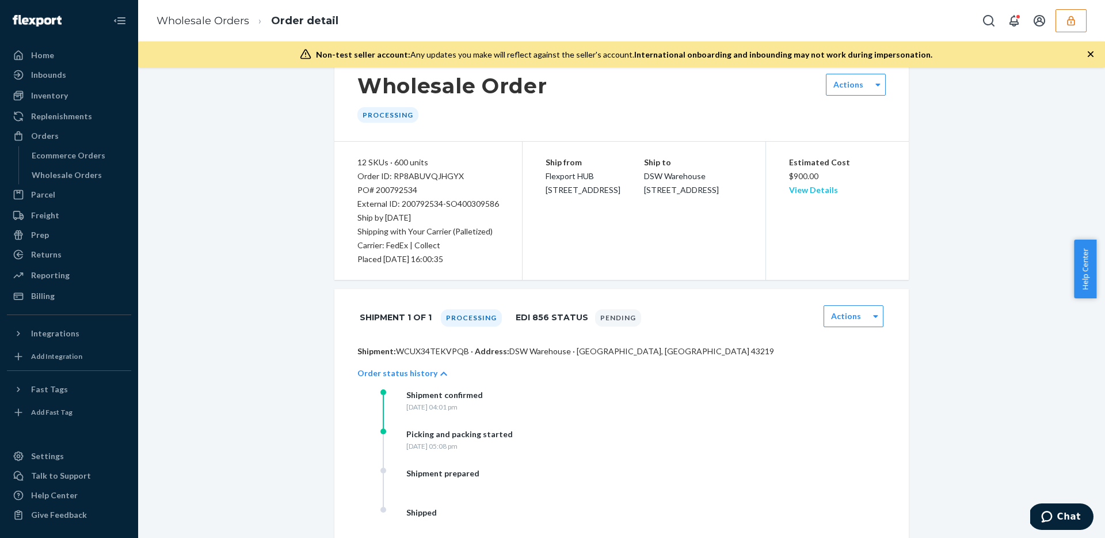
click at [825, 186] on link "View Details" at bounding box center [813, 190] width 49 height 10
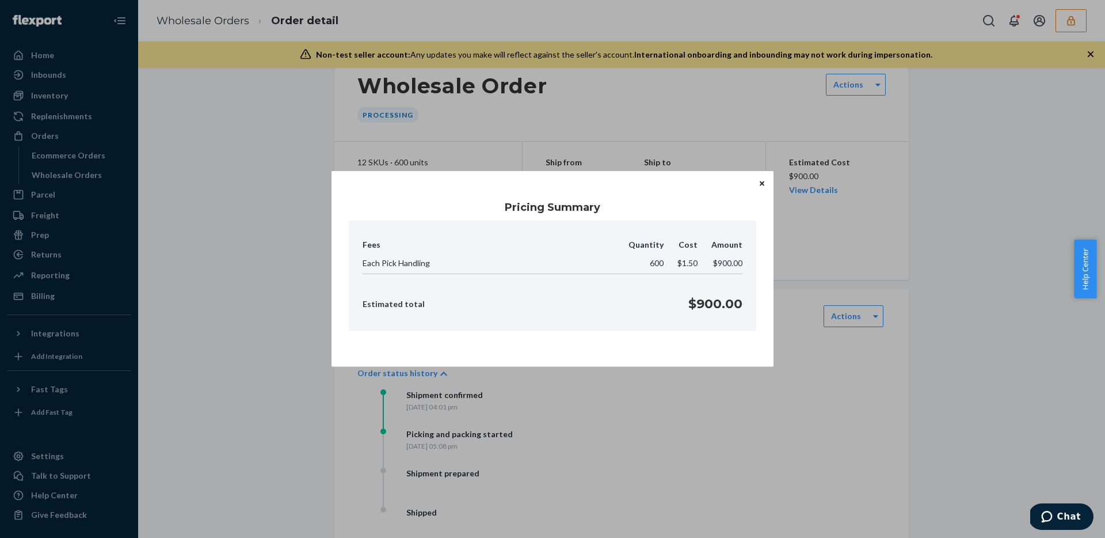
click at [763, 181] on icon "Close" at bounding box center [762, 183] width 5 height 5
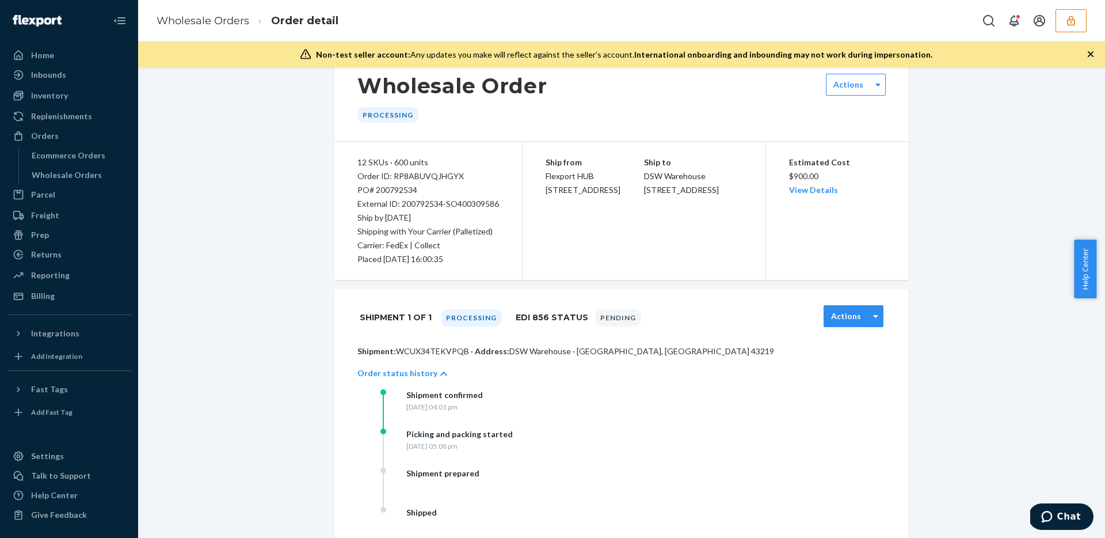
click at [852, 313] on label "Actions" at bounding box center [846, 316] width 30 height 12
click at [891, 310] on div "Shipment 1 of 1 Processing EDI 856 Status Pending option [object Object] focuse…" at bounding box center [621, 317] width 574 height 56
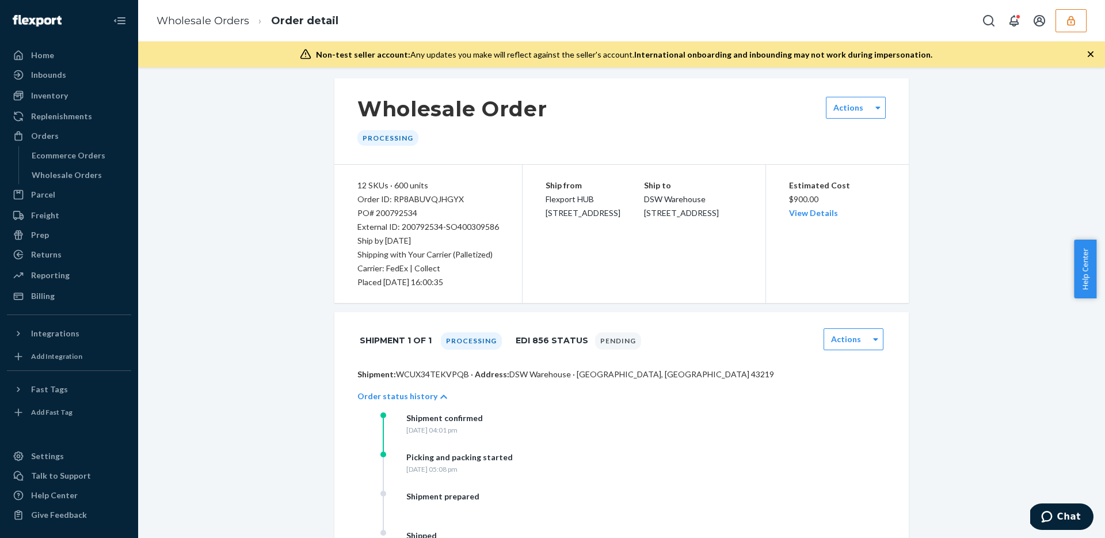
scroll to position [0, 0]
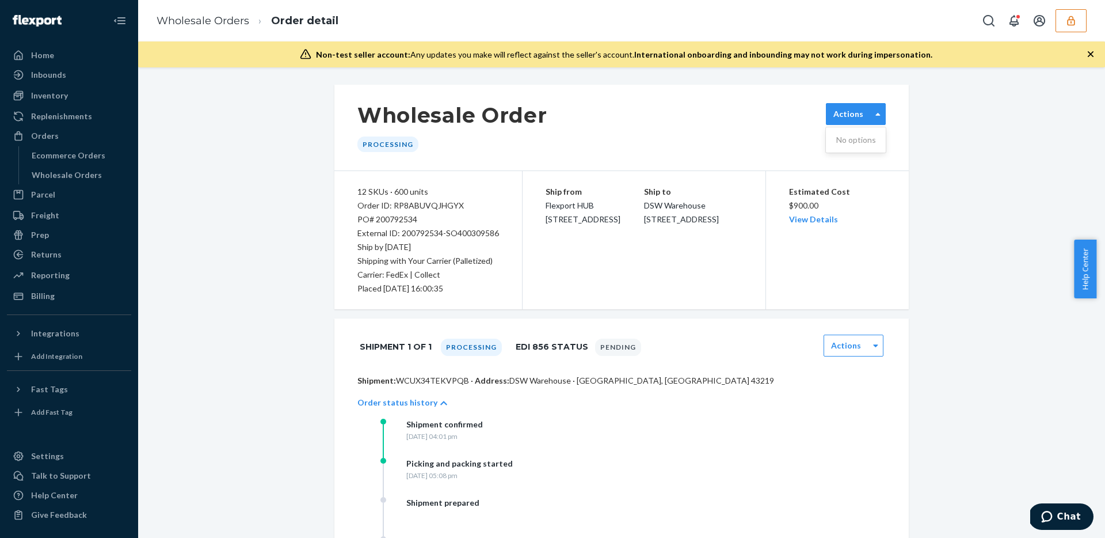
click at [874, 124] on div at bounding box center [878, 114] width 14 height 21
click at [874, 119] on div at bounding box center [878, 113] width 14 height 17
click at [806, 218] on link "View Details" at bounding box center [813, 219] width 49 height 10
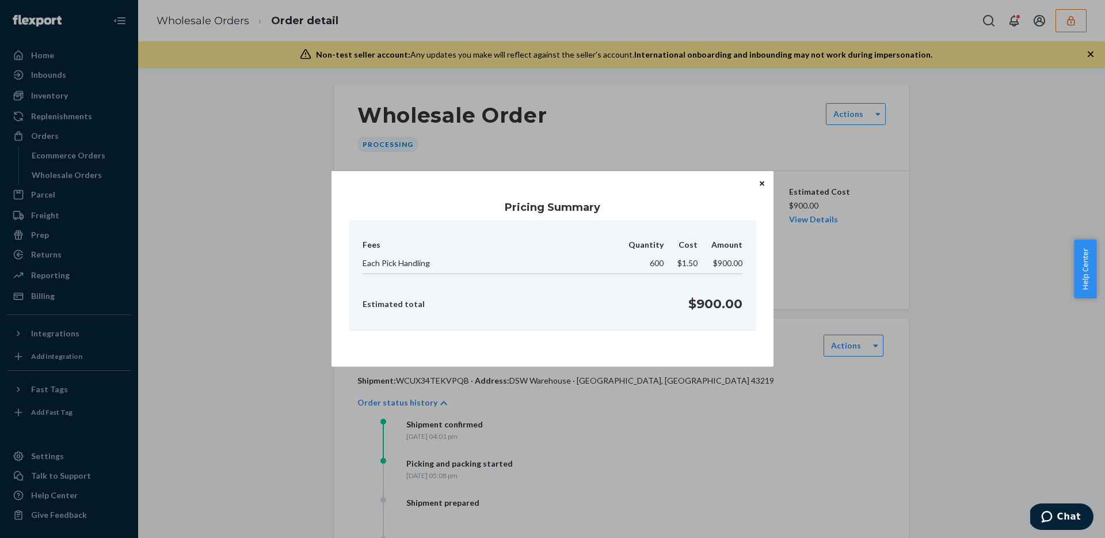
click at [763, 186] on icon "Close" at bounding box center [762, 183] width 5 height 7
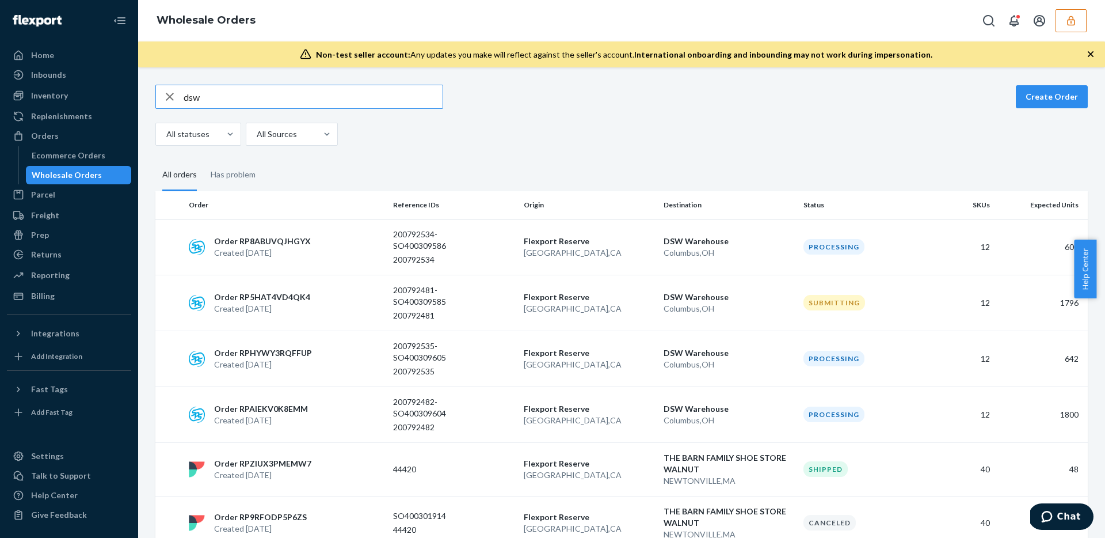
click at [623, 378] on td "Flexport Reserve San Bernardino , CA" at bounding box center [589, 358] width 140 height 56
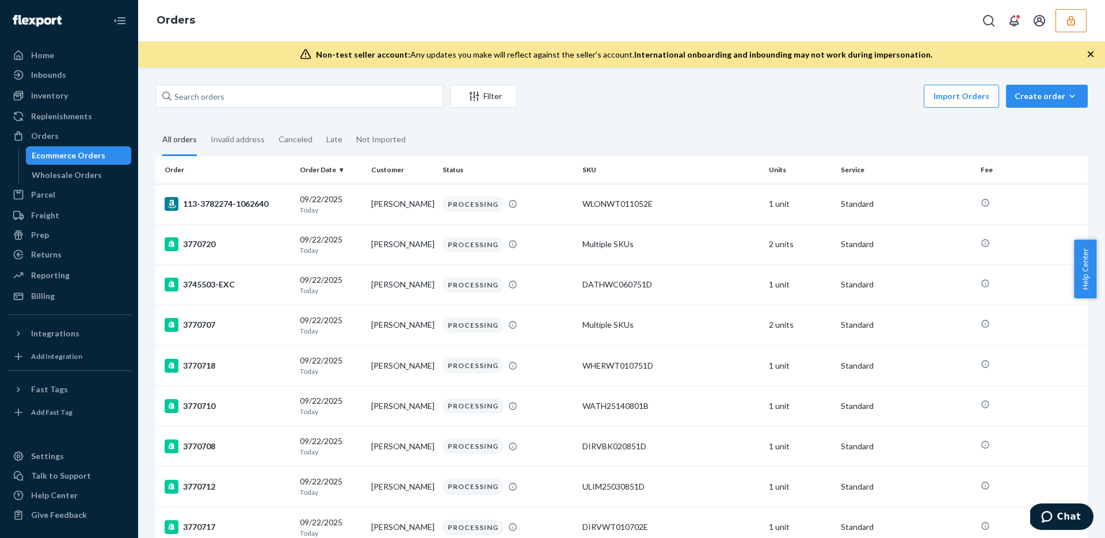
drag, startPoint x: 468, startPoint y: 211, endPoint x: 487, endPoint y: 215, distance: 19.4
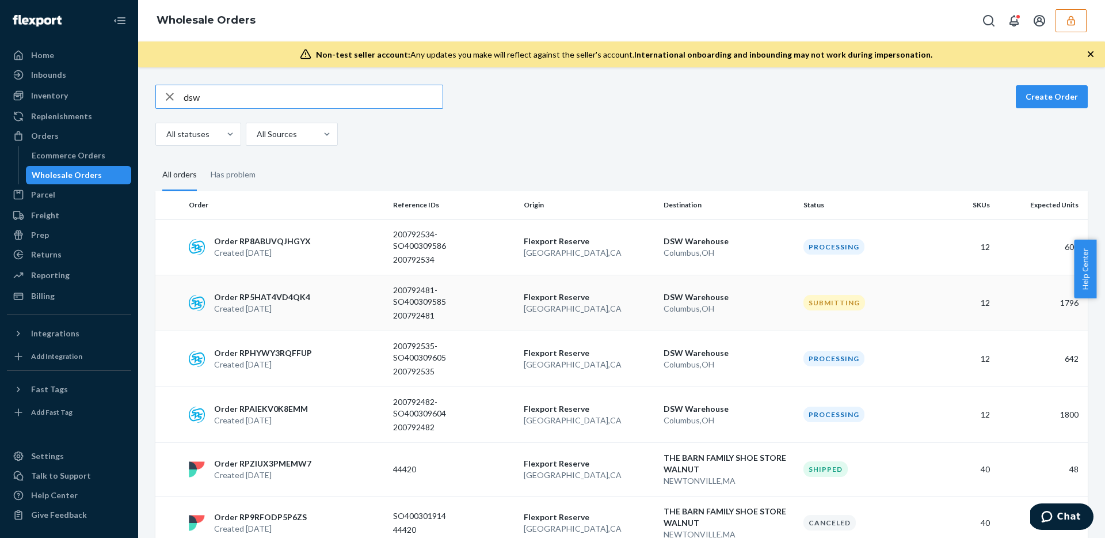
click at [631, 307] on p "San Bernardino , CA" at bounding box center [589, 309] width 131 height 12
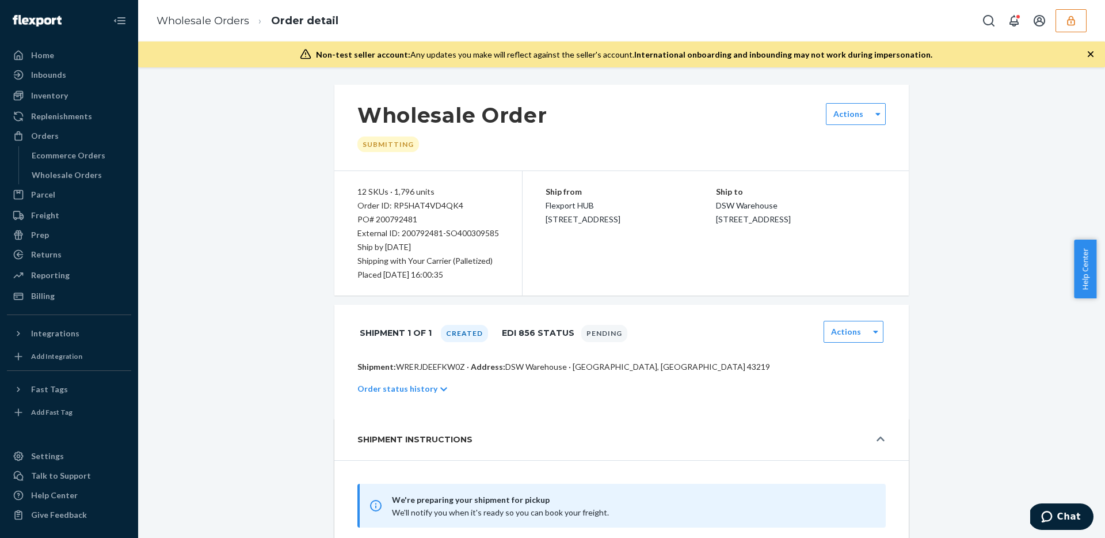
click at [424, 366] on p "Shipment: WRERJDEEFKW0Z · Address: DSW Warehouse · Columbus, OH 43219" at bounding box center [621, 367] width 528 height 12
drag, startPoint x: 424, startPoint y: 366, endPoint x: 431, endPoint y: 364, distance: 7.7
click at [424, 366] on p "Shipment: WRERJDEEFKW0Z · Address: DSW Warehouse · Columbus, OH 43219" at bounding box center [621, 367] width 528 height 12
copy p "WRERJDEEFKW0Z"
